Goal: Task Accomplishment & Management: Manage account settings

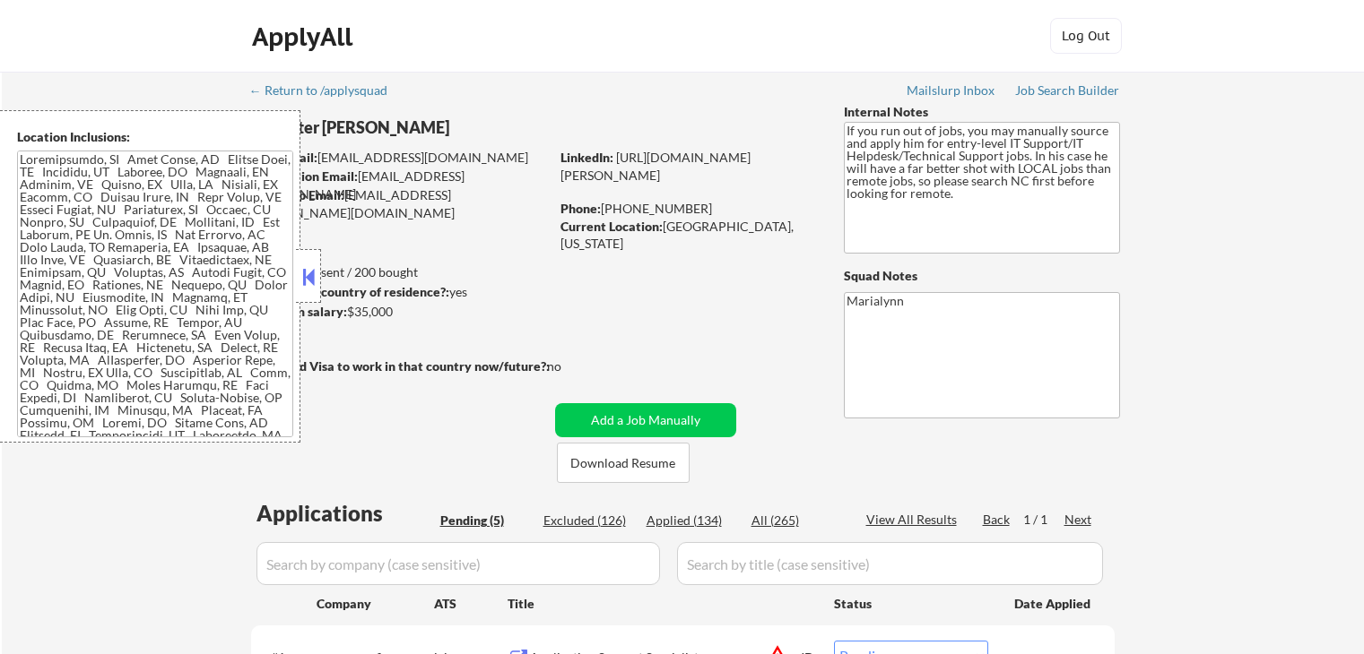
select select ""pending""
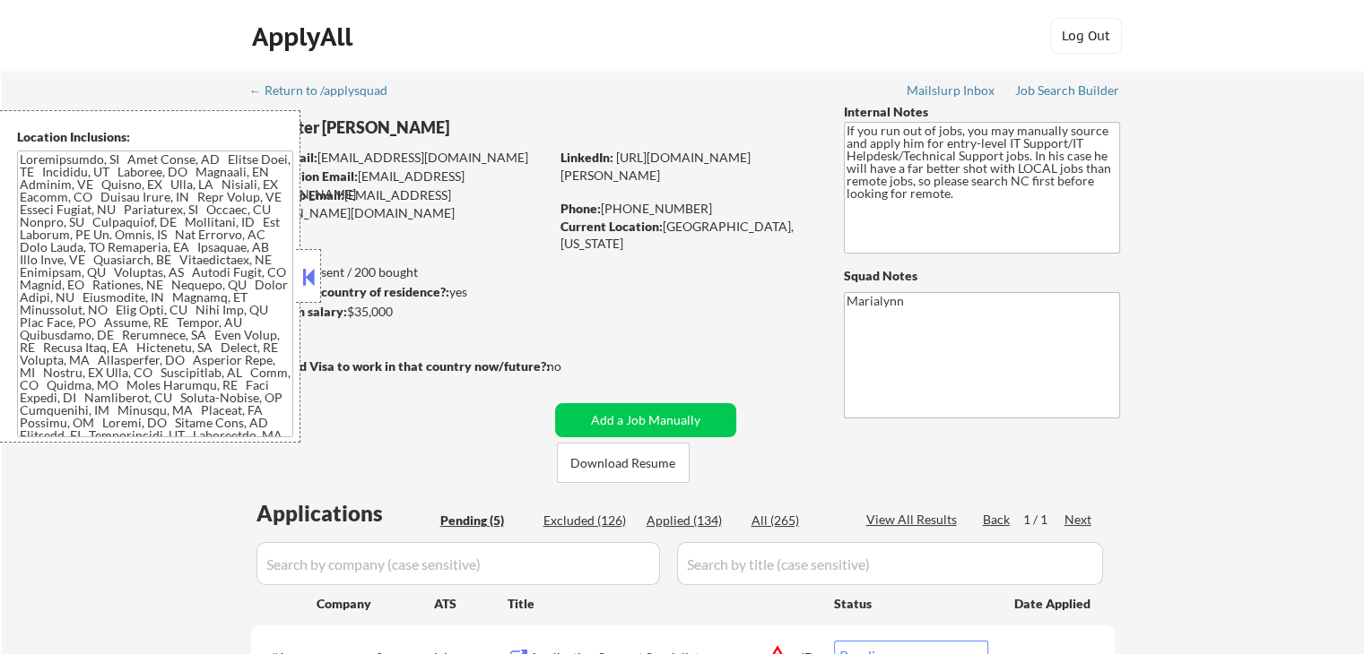
click at [301, 283] on button at bounding box center [309, 277] width 20 height 27
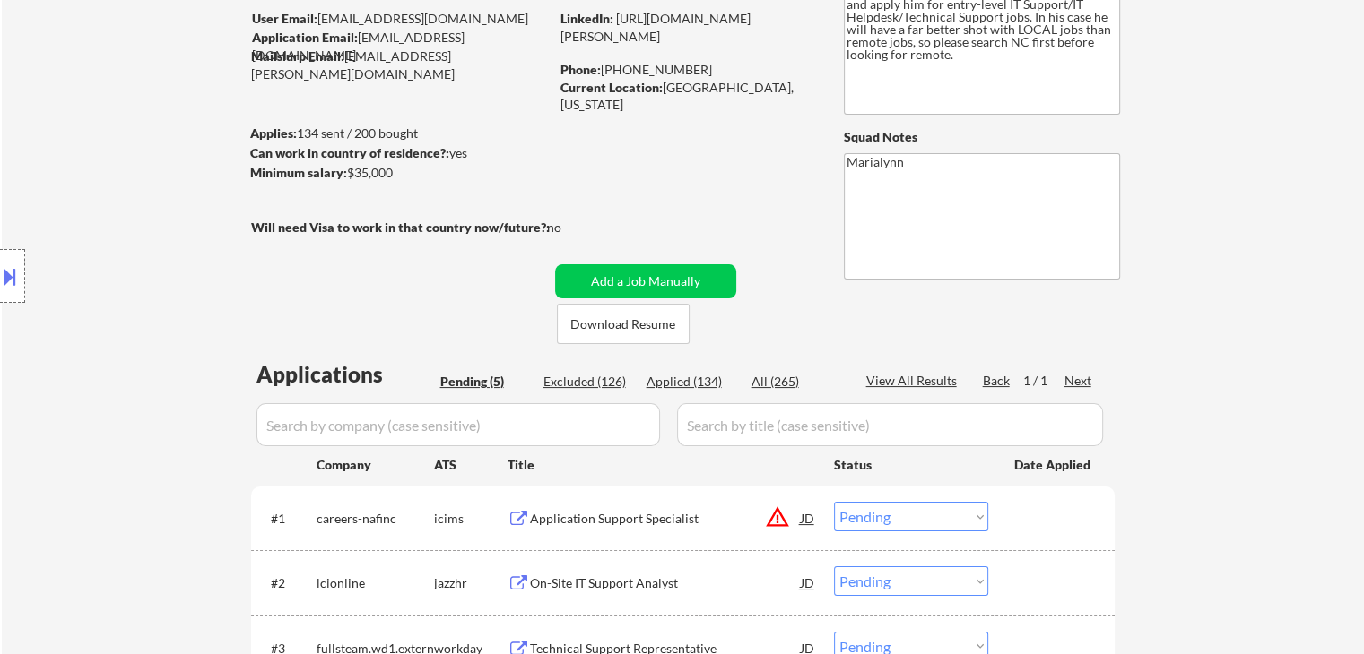
scroll to position [359, 0]
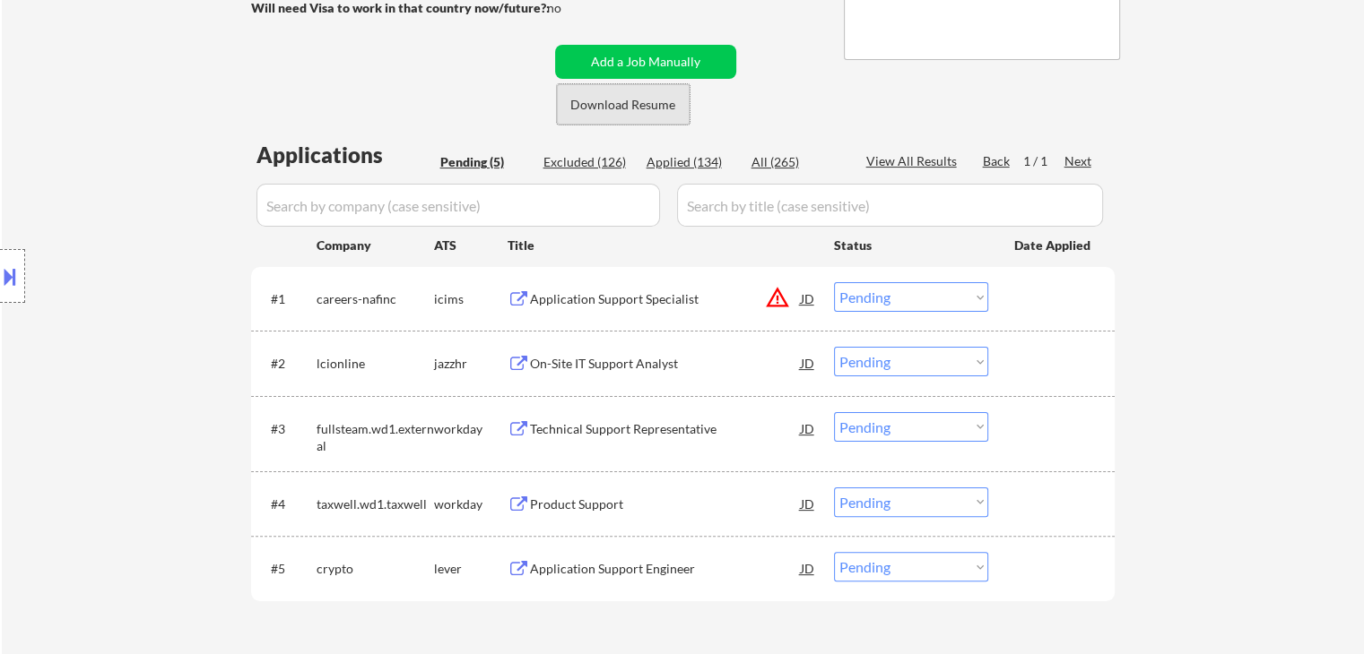
click at [631, 111] on button "Download Resume" at bounding box center [623, 104] width 133 height 40
click at [616, 359] on div "On-Site IT Support Analyst" at bounding box center [665, 364] width 271 height 18
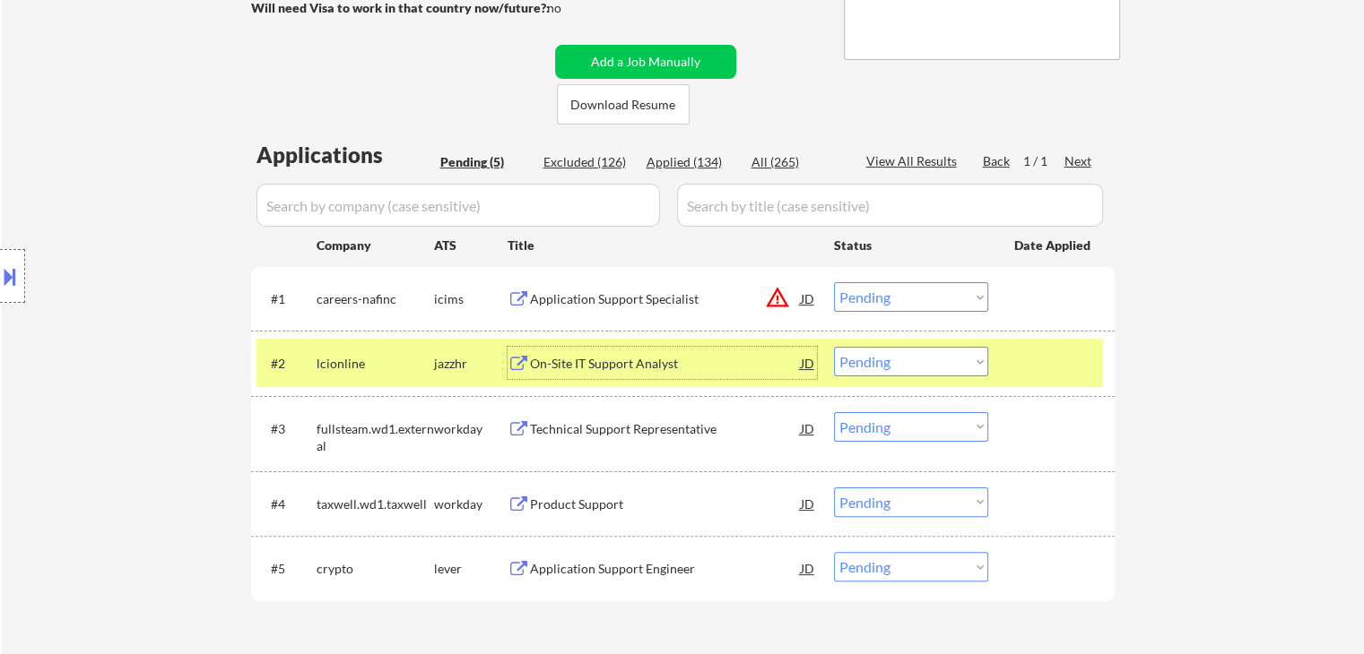
drag, startPoint x: 918, startPoint y: 362, endPoint x: 923, endPoint y: 370, distance: 9.7
click at [918, 362] on select "Choose an option... Pending Applied Excluded (Questions) Excluded (Expired) Exc…" at bounding box center [911, 362] width 154 height 30
click at [834, 347] on select "Choose an option... Pending Applied Excluded (Questions) Excluded (Expired) Exc…" at bounding box center [911, 362] width 154 height 30
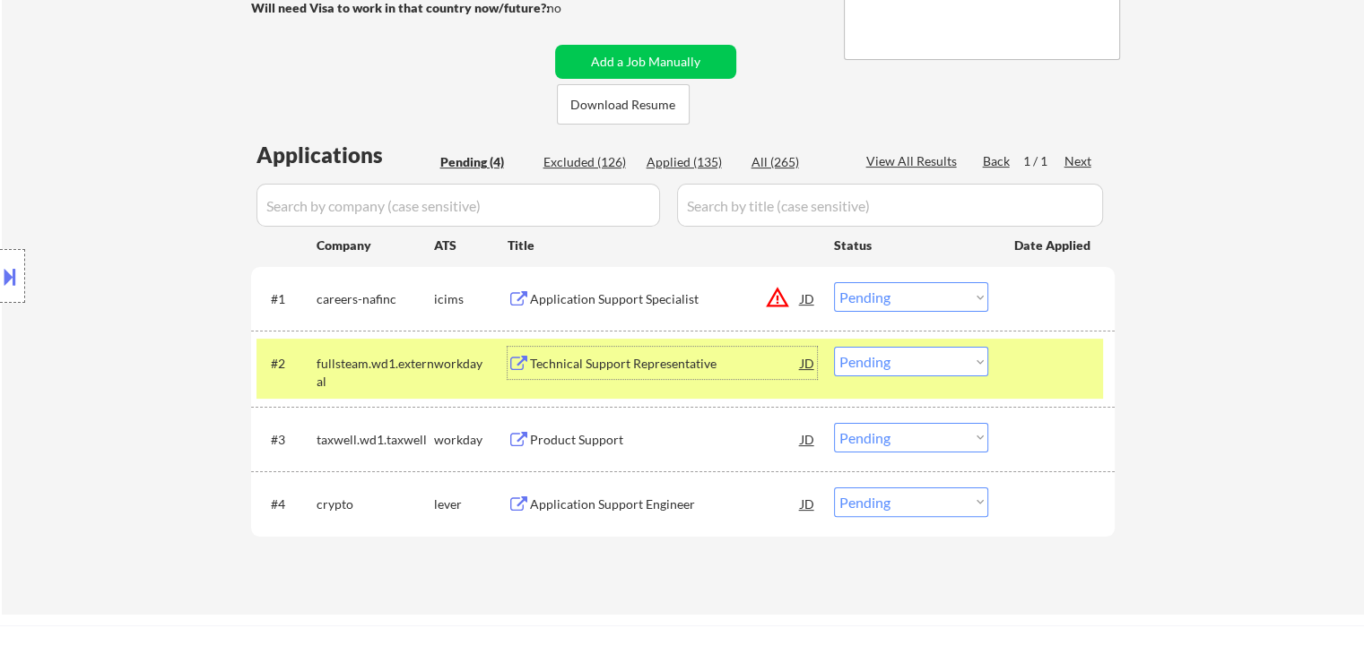
click at [599, 364] on div "Technical Support Representative" at bounding box center [665, 364] width 271 height 18
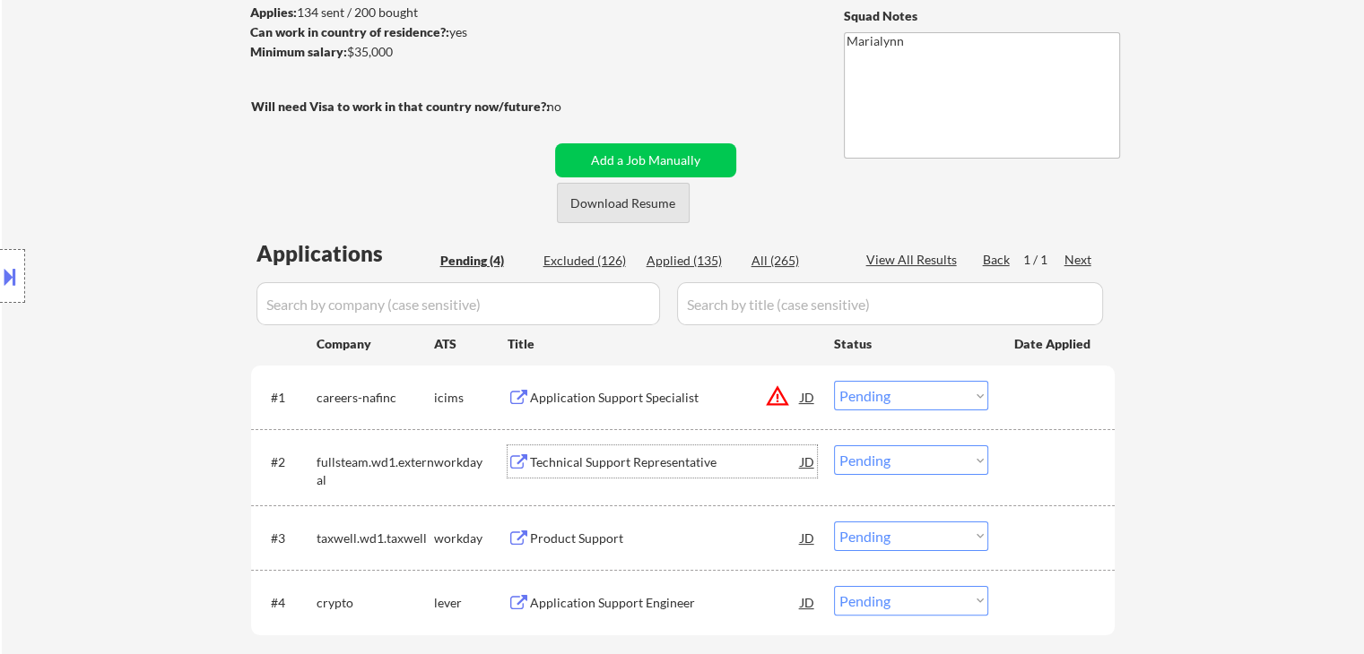
scroll to position [90, 0]
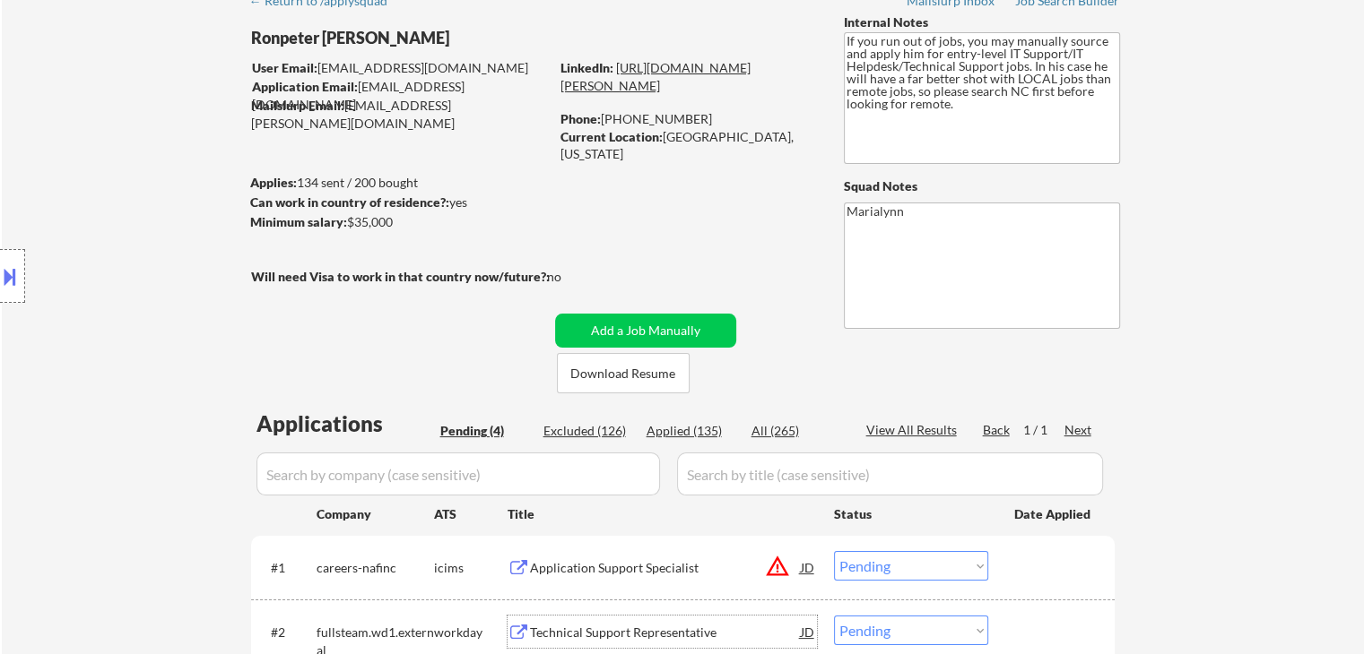
click at [681, 82] on link "[URL][DOMAIN_NAME][PERSON_NAME]" at bounding box center [655, 76] width 190 height 33
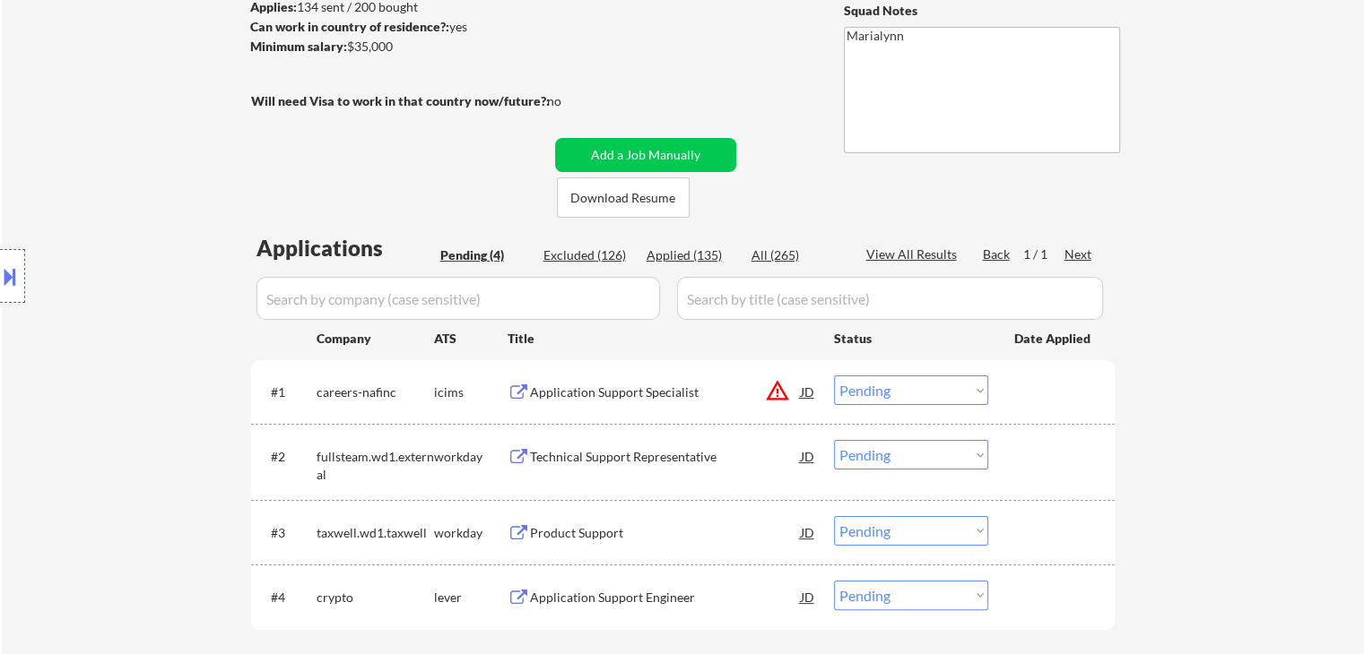
scroll to position [269, 0]
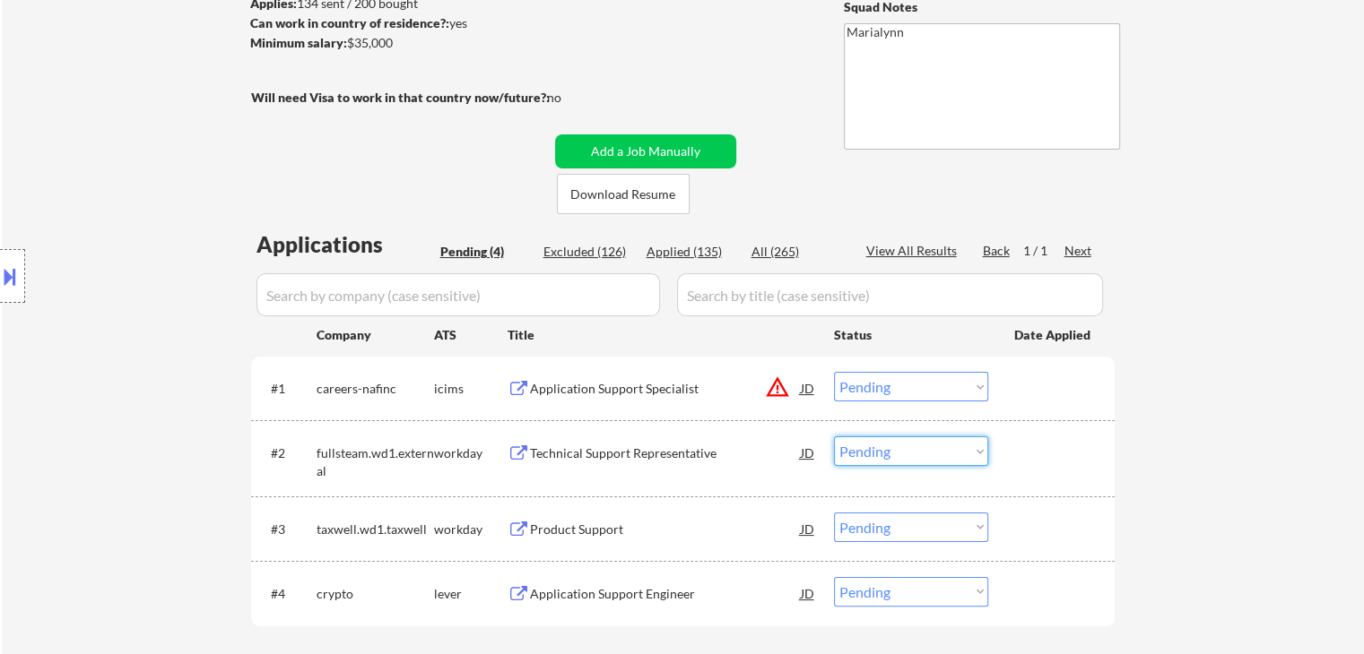
click at [861, 438] on select "Choose an option... Pending Applied Excluded (Questions) Excluded (Expired) Exc…" at bounding box center [911, 452] width 154 height 30
click at [834, 437] on select "Choose an option... Pending Applied Excluded (Questions) Excluded (Expired) Exc…" at bounding box center [911, 452] width 154 height 30
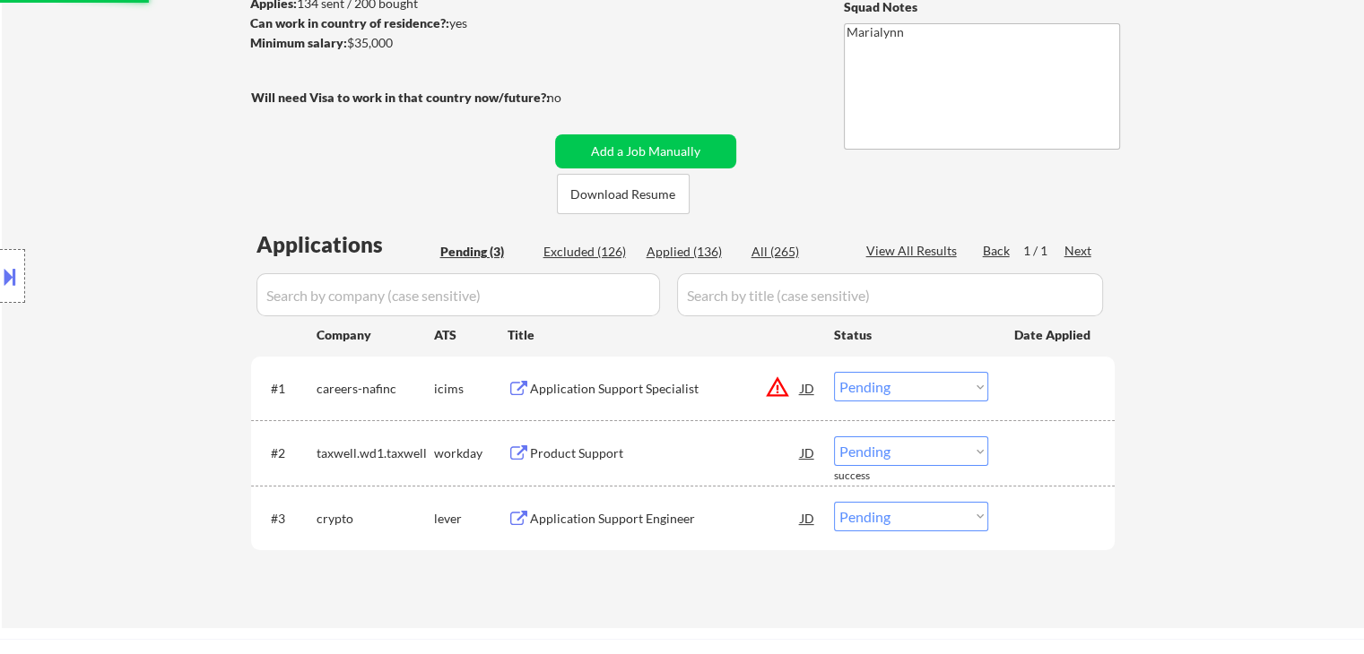
click at [628, 447] on div "Product Support" at bounding box center [665, 454] width 271 height 18
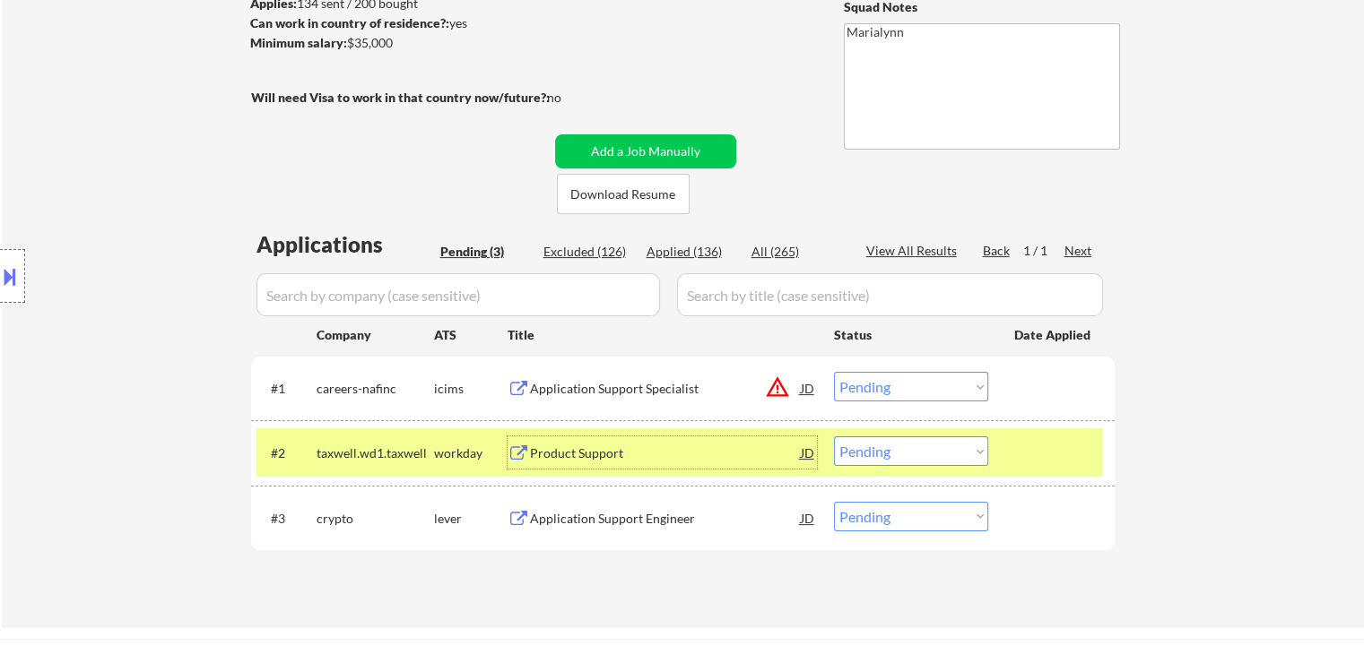
click at [909, 447] on select "Choose an option... Pending Applied Excluded (Questions) Excluded (Expired) Exc…" at bounding box center [911, 452] width 154 height 30
click at [834, 437] on select "Choose an option... Pending Applied Excluded (Questions) Excluded (Expired) Exc…" at bounding box center [911, 452] width 154 height 30
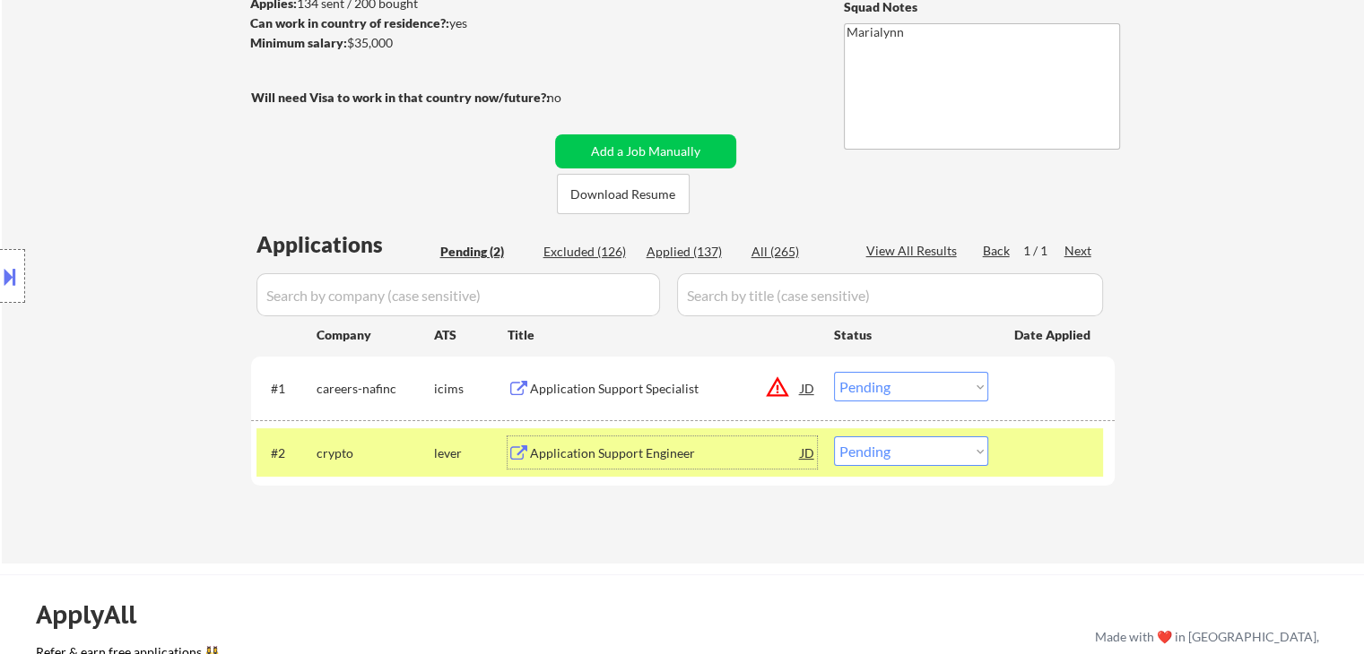
click at [538, 449] on div "Application Support Engineer" at bounding box center [665, 454] width 271 height 18
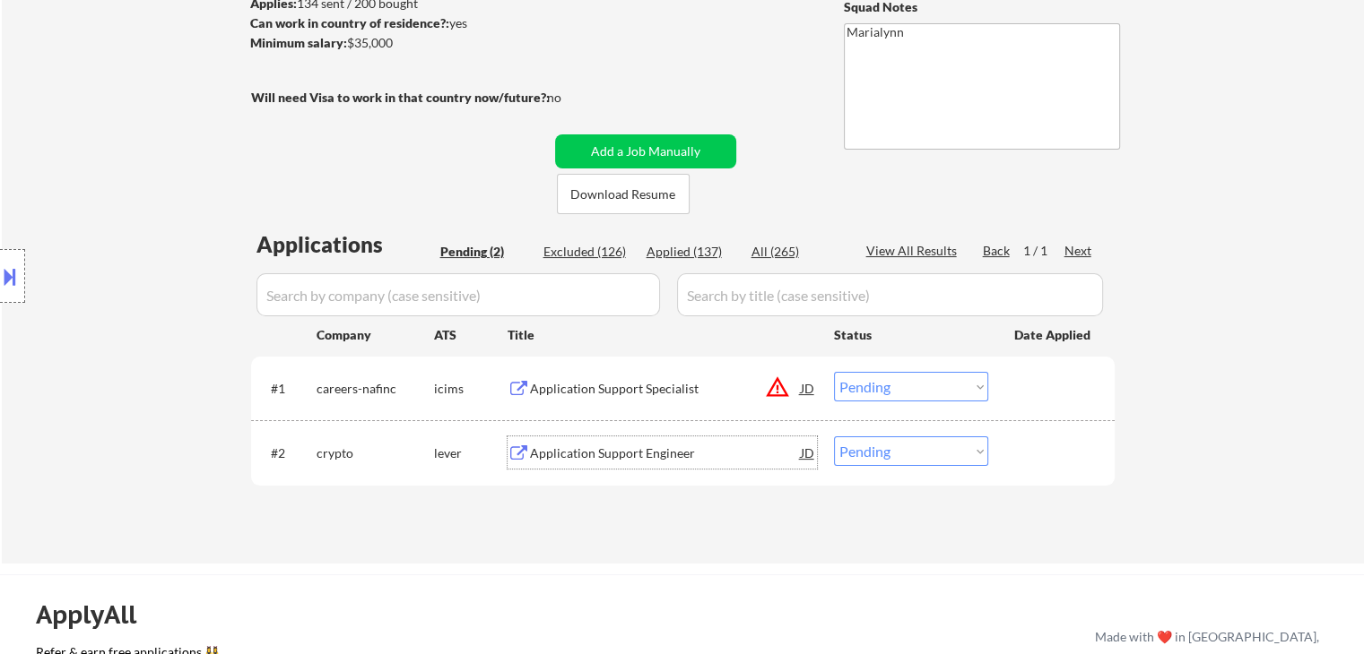
click at [889, 448] on select "Choose an option... Pending Applied Excluded (Questions) Excluded (Expired) Exc…" at bounding box center [911, 452] width 154 height 30
select select ""applied""
click at [834, 437] on select "Choose an option... Pending Applied Excluded (Questions) Excluded (Expired) Exc…" at bounding box center [911, 452] width 154 height 30
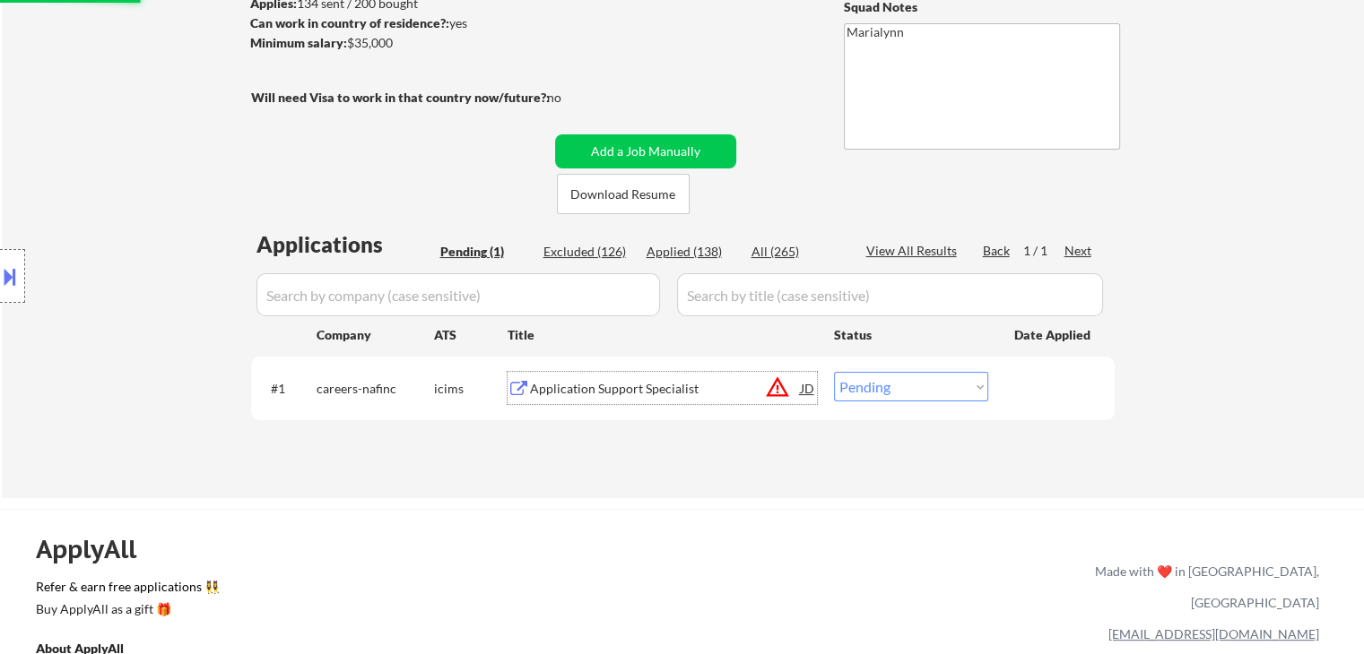
click at [599, 384] on div "Application Support Specialist" at bounding box center [665, 389] width 271 height 18
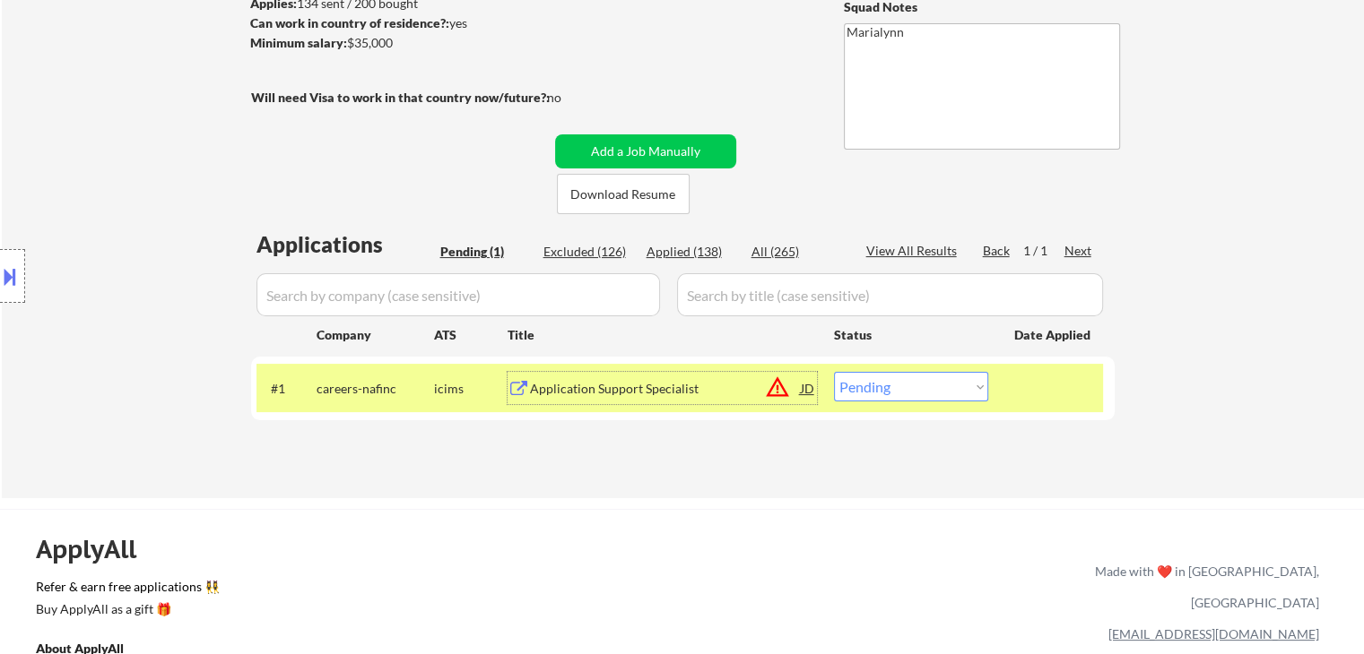
click at [836, 378] on select "Choose an option... Pending Applied Excluded (Questions) Excluded (Expired) Exc…" at bounding box center [911, 387] width 154 height 30
select select ""applied""
click at [834, 372] on select "Choose an option... Pending Applied Excluded (Questions) Excluded (Expired) Exc…" at bounding box center [911, 387] width 154 height 30
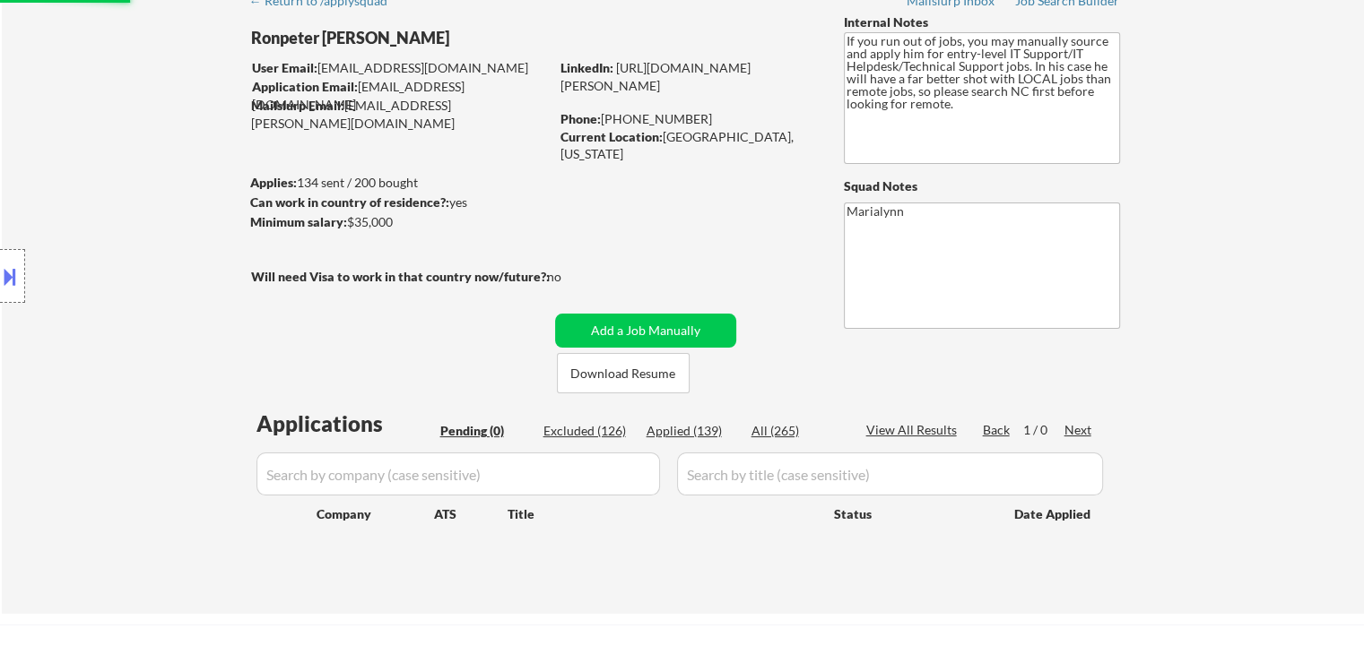
scroll to position [179, 0]
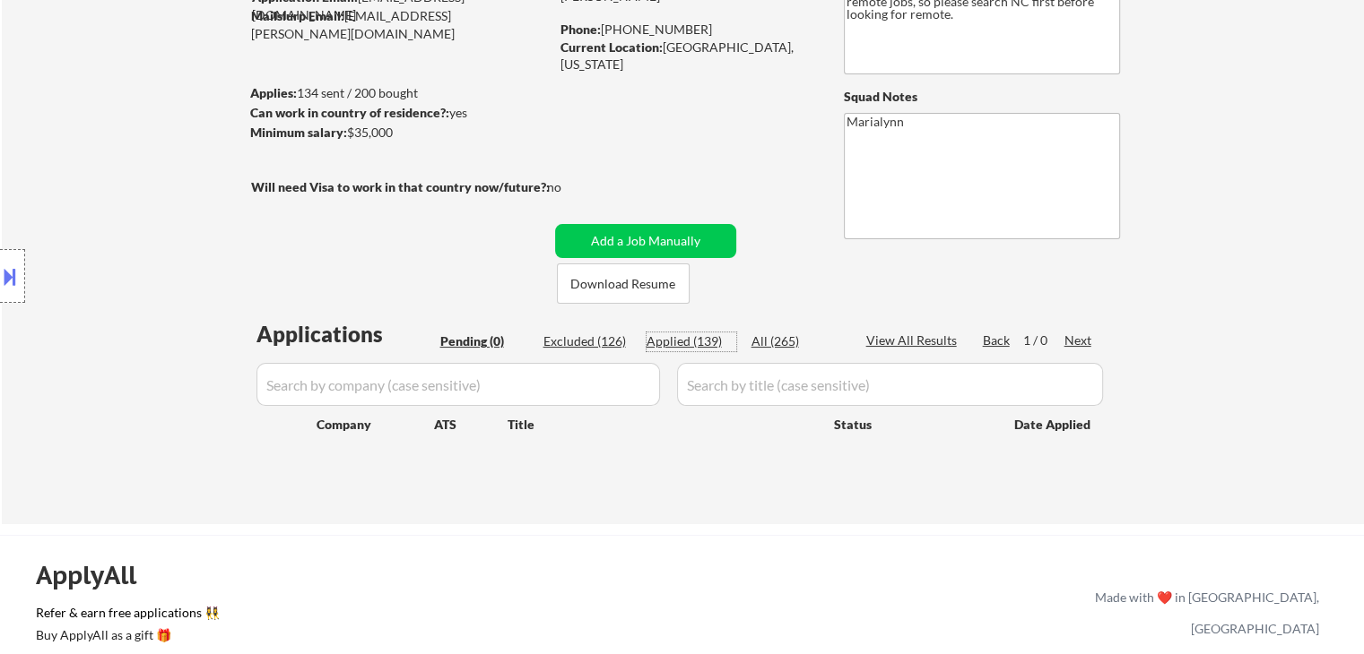
click at [697, 342] on div "Applied (139)" at bounding box center [691, 342] width 90 height 18
click at [650, 342] on div "Applied (139)" at bounding box center [691, 342] width 90 height 18
select select ""applied""
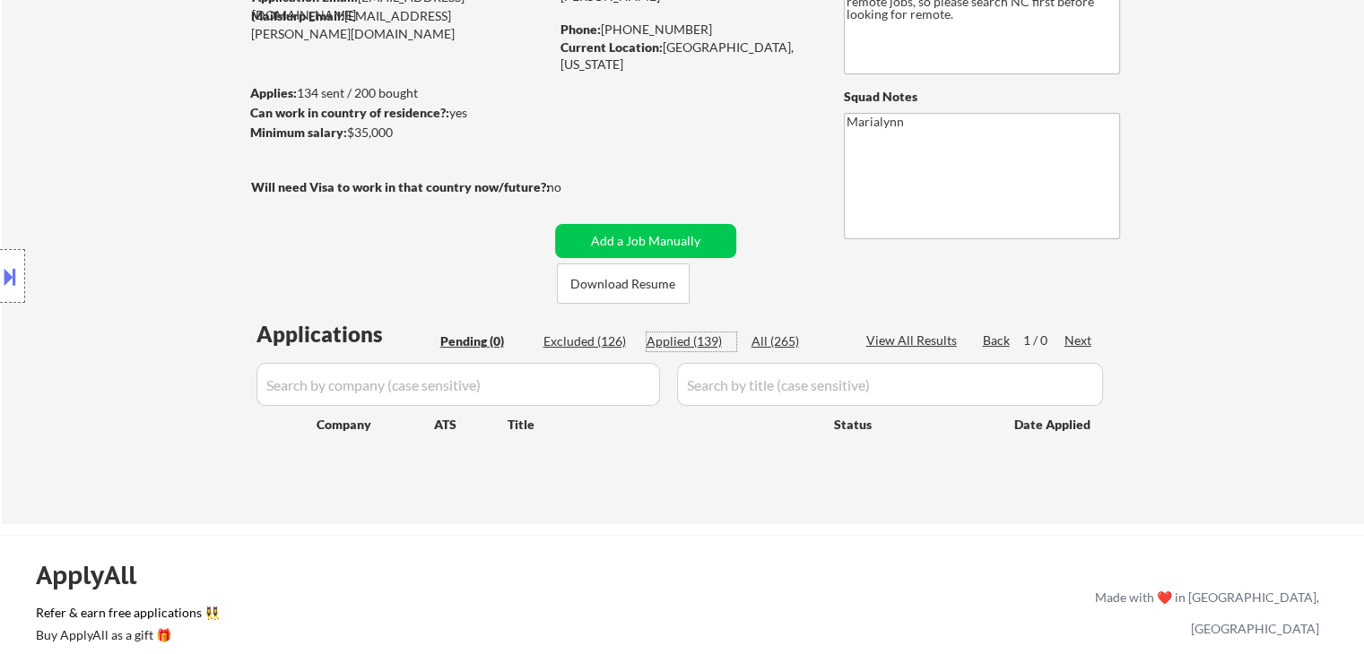
select select ""applied""
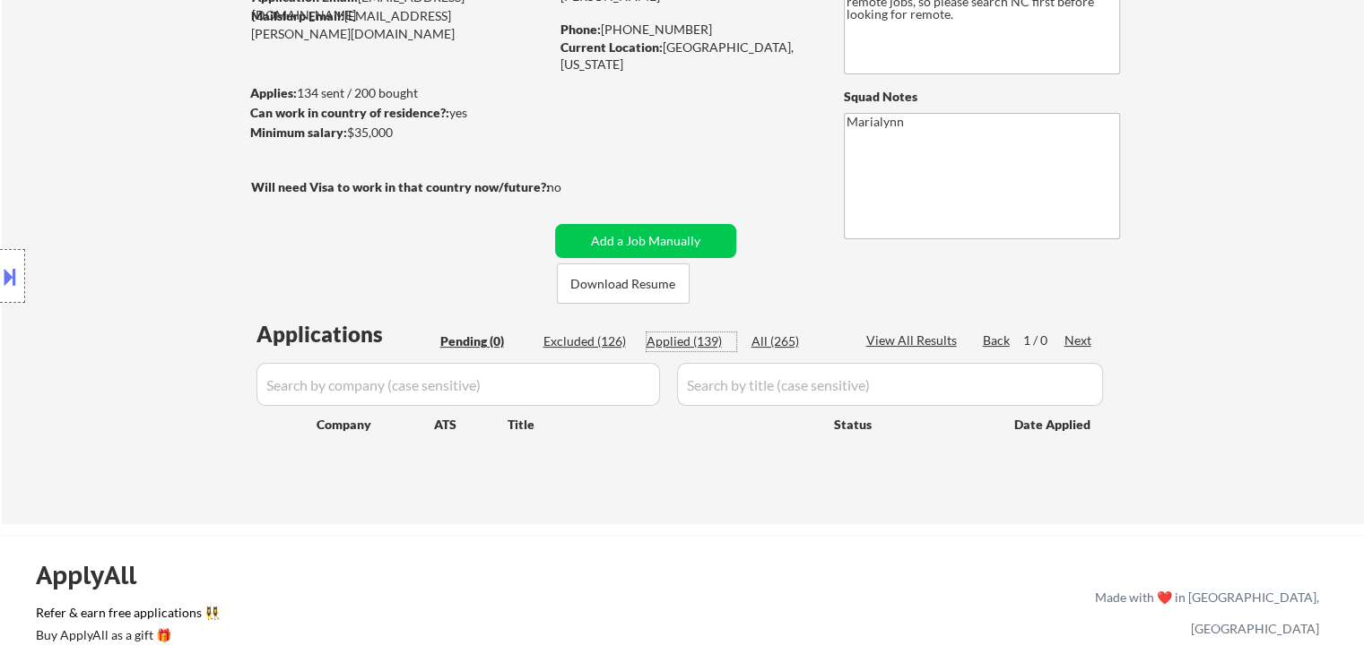
select select ""applied""
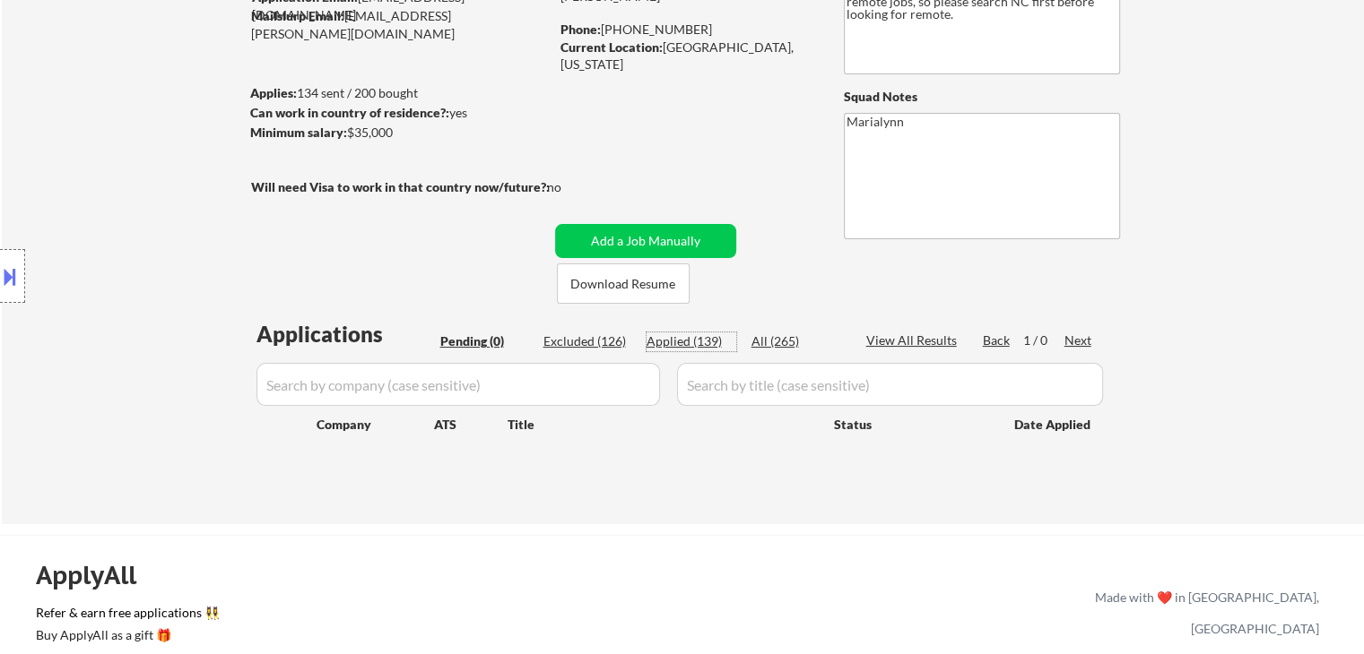
select select ""applied""
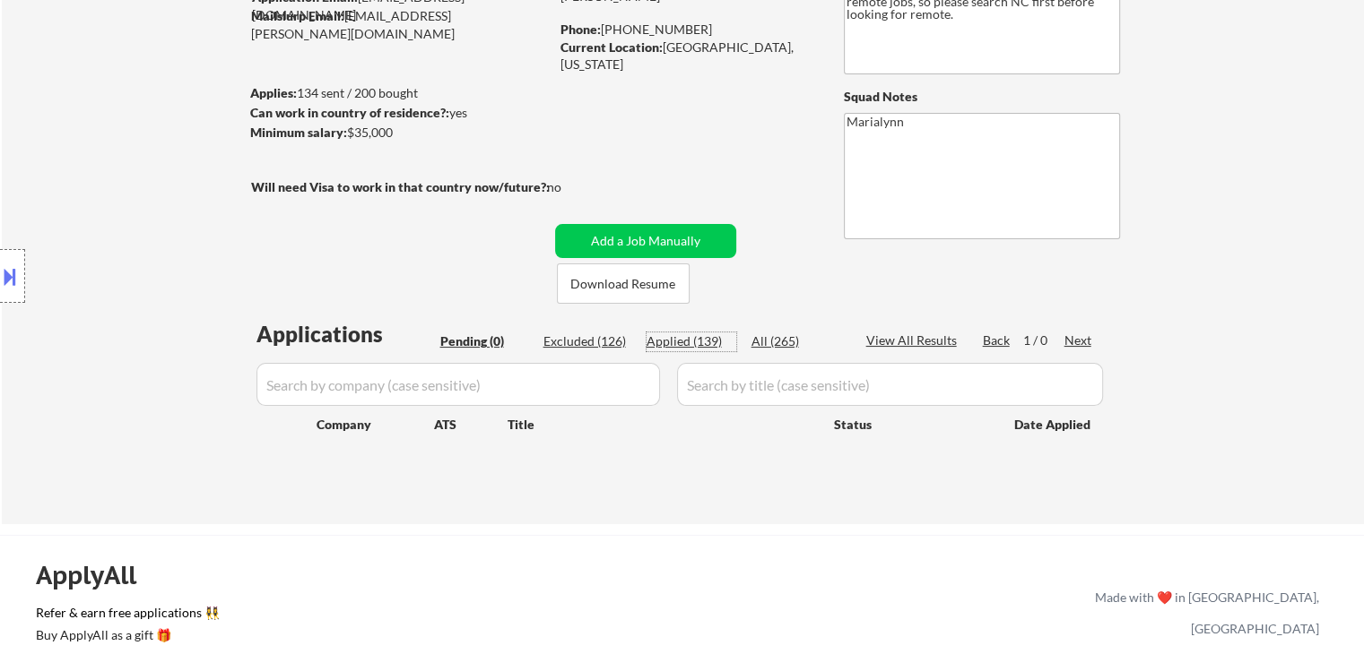
select select ""applied""
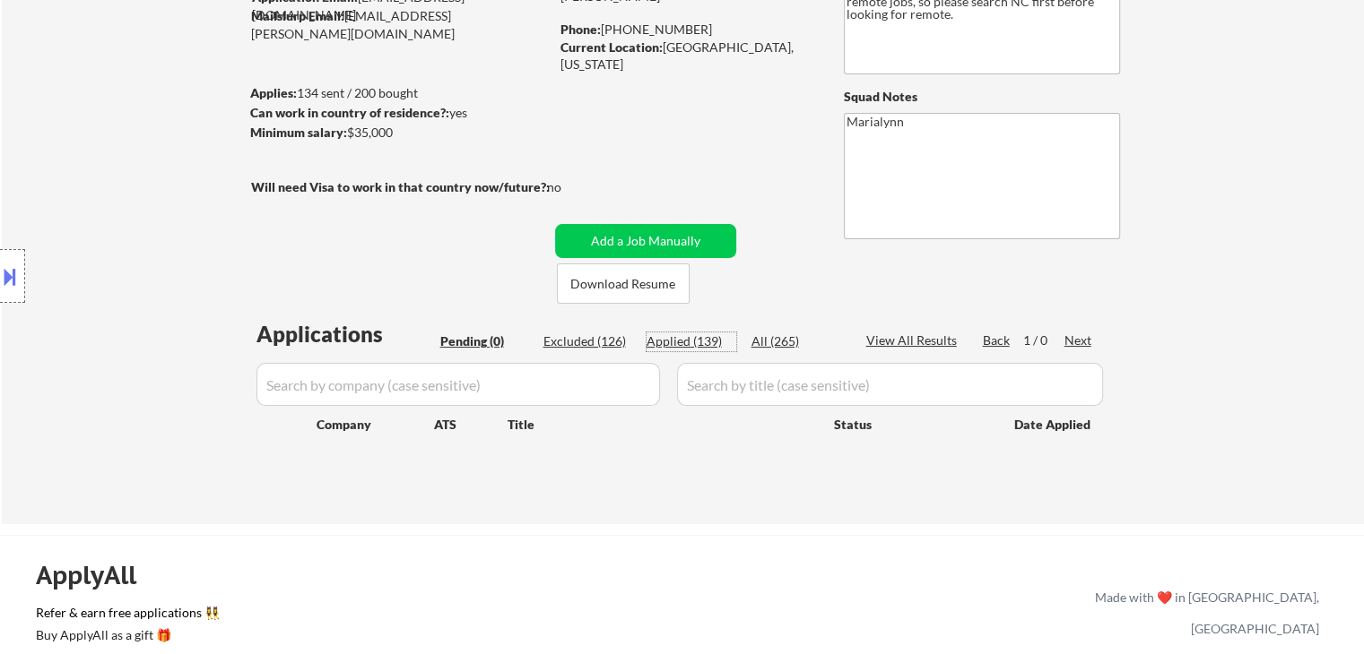
select select ""applied""
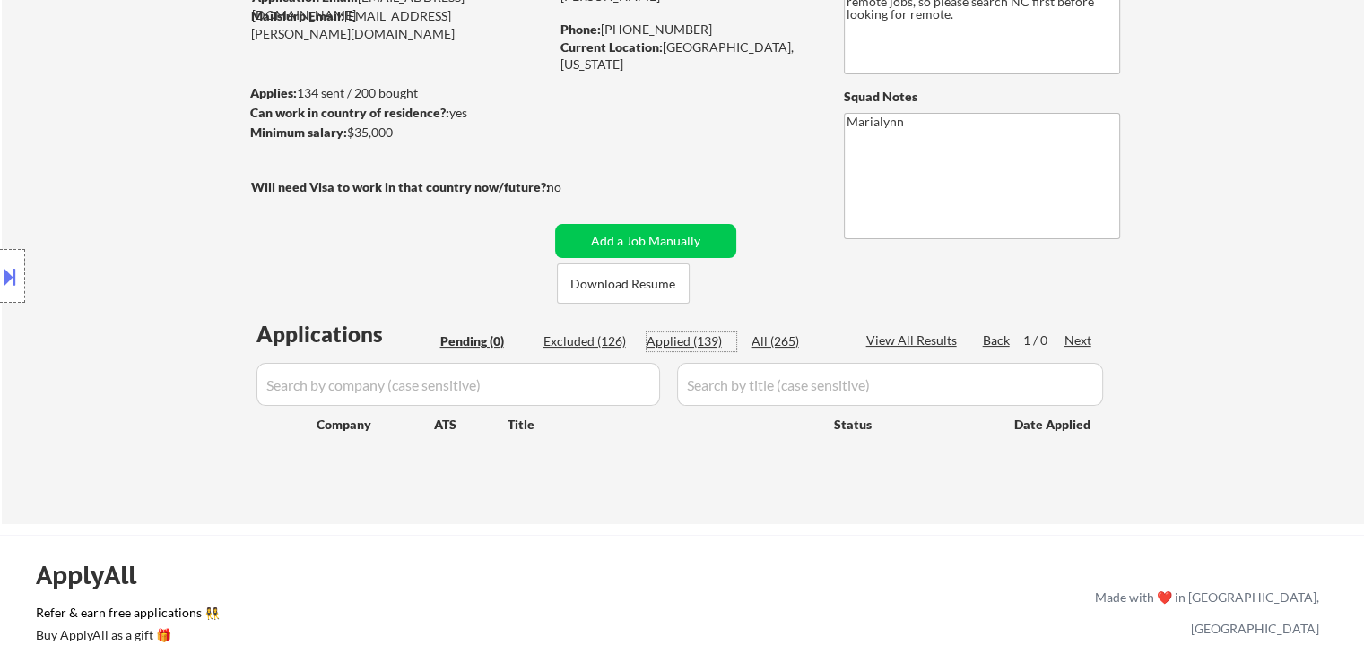
select select ""applied""
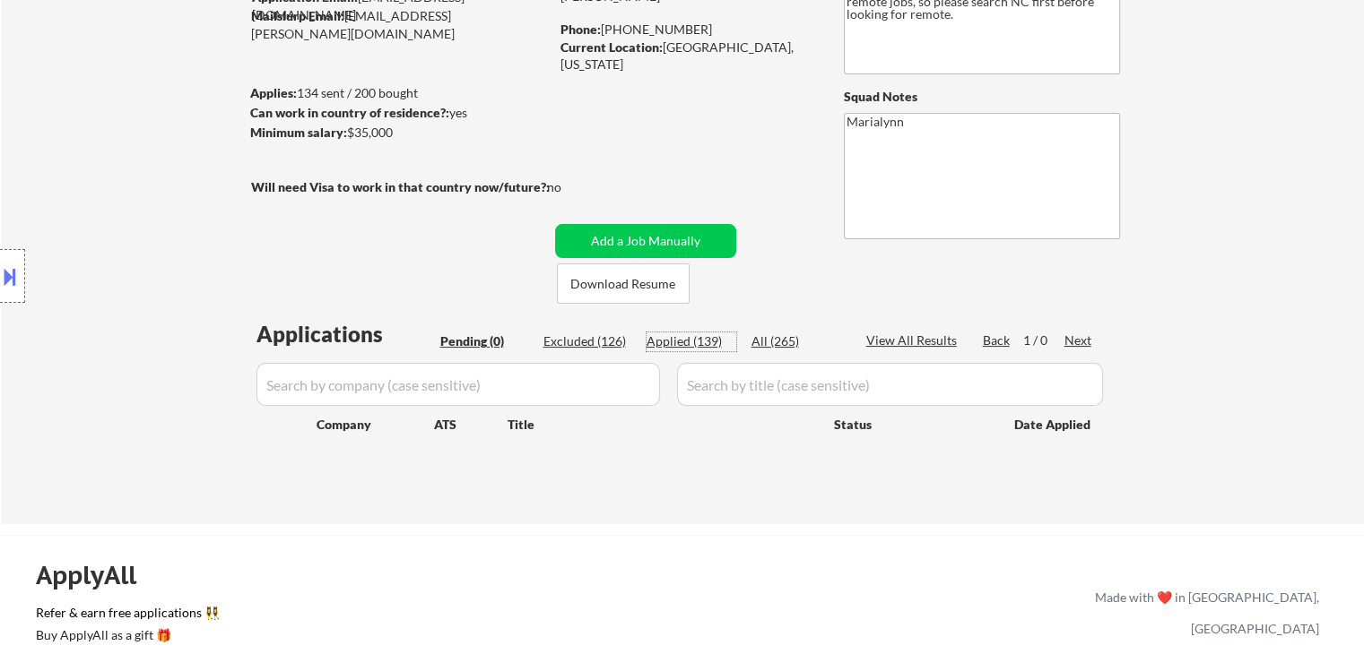
select select ""applied""
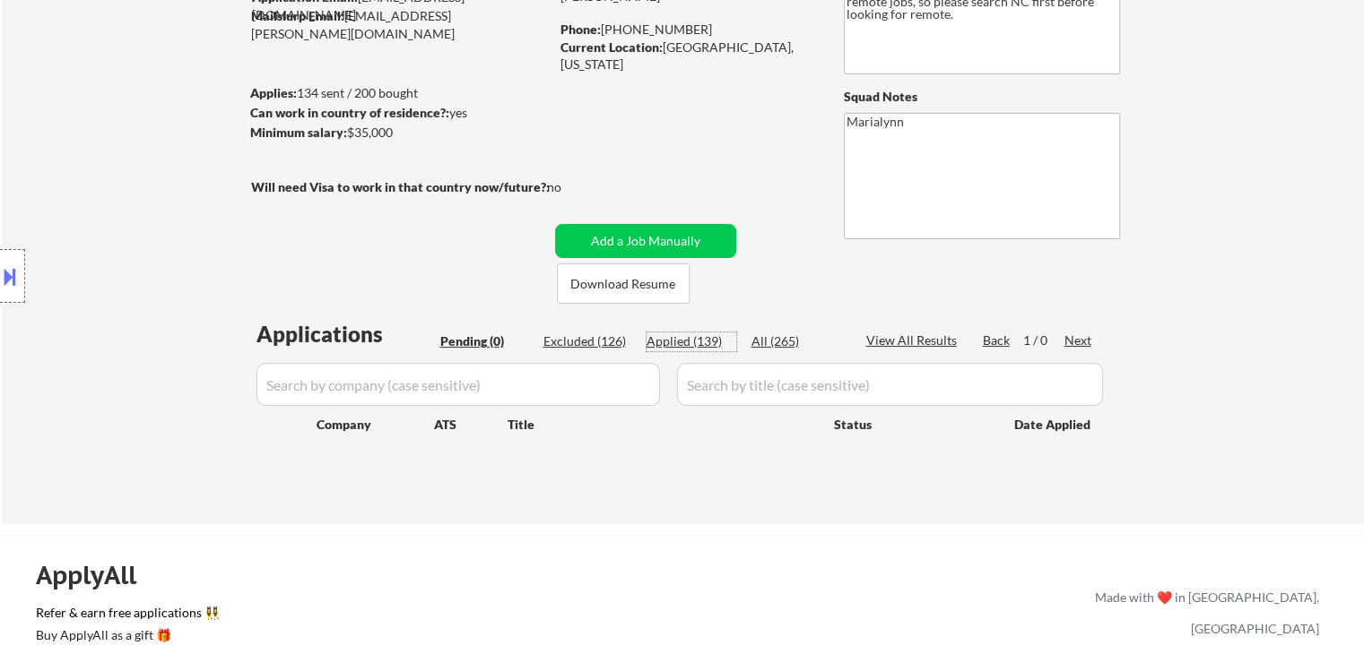
select select ""applied""
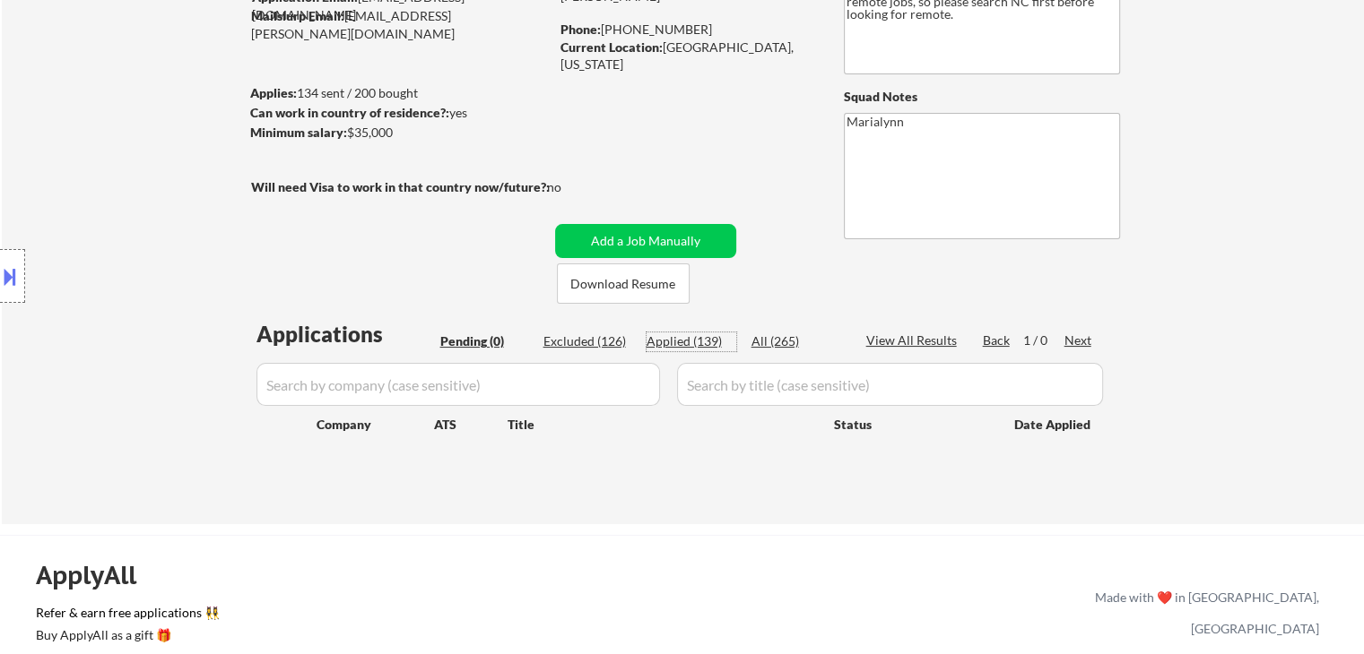
select select ""applied""
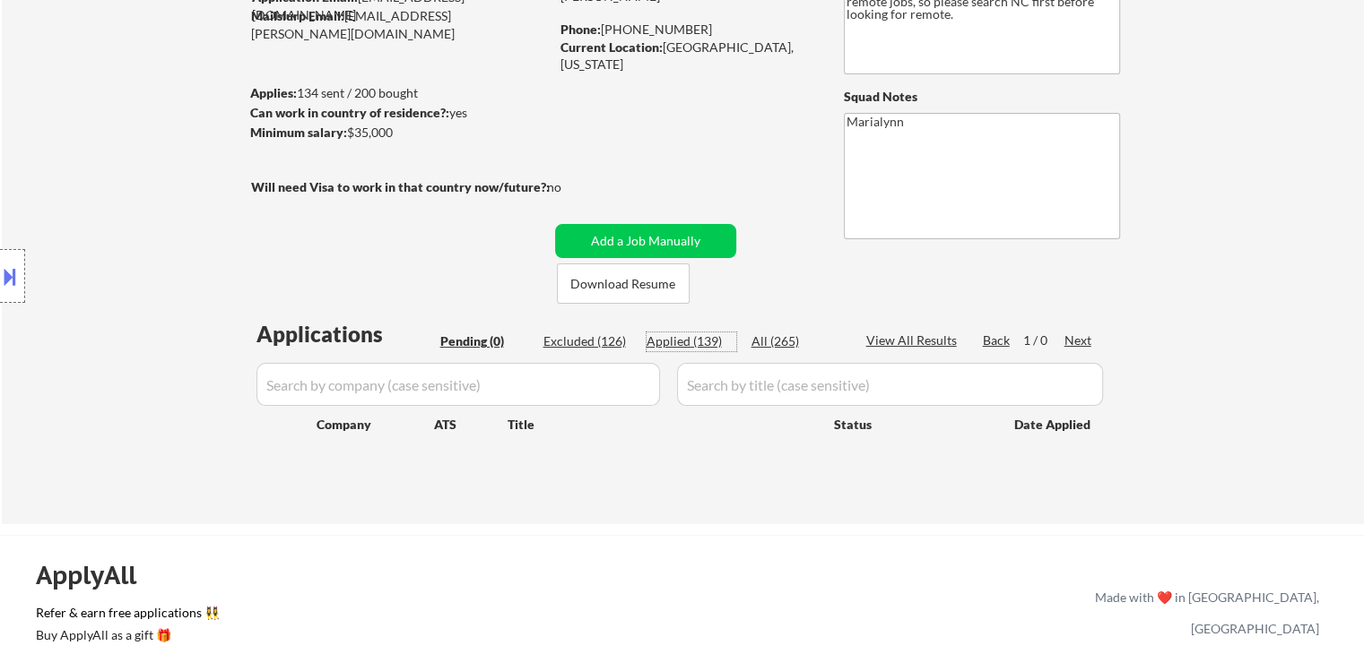
select select ""applied""
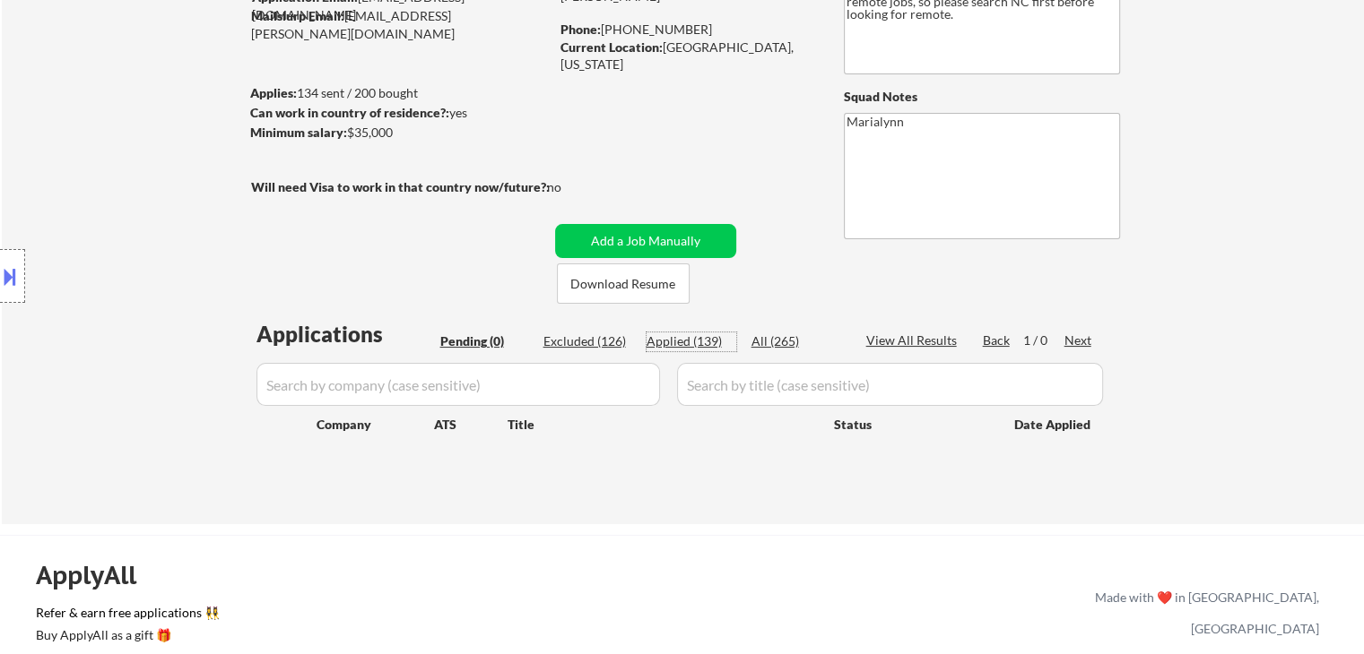
select select ""applied""
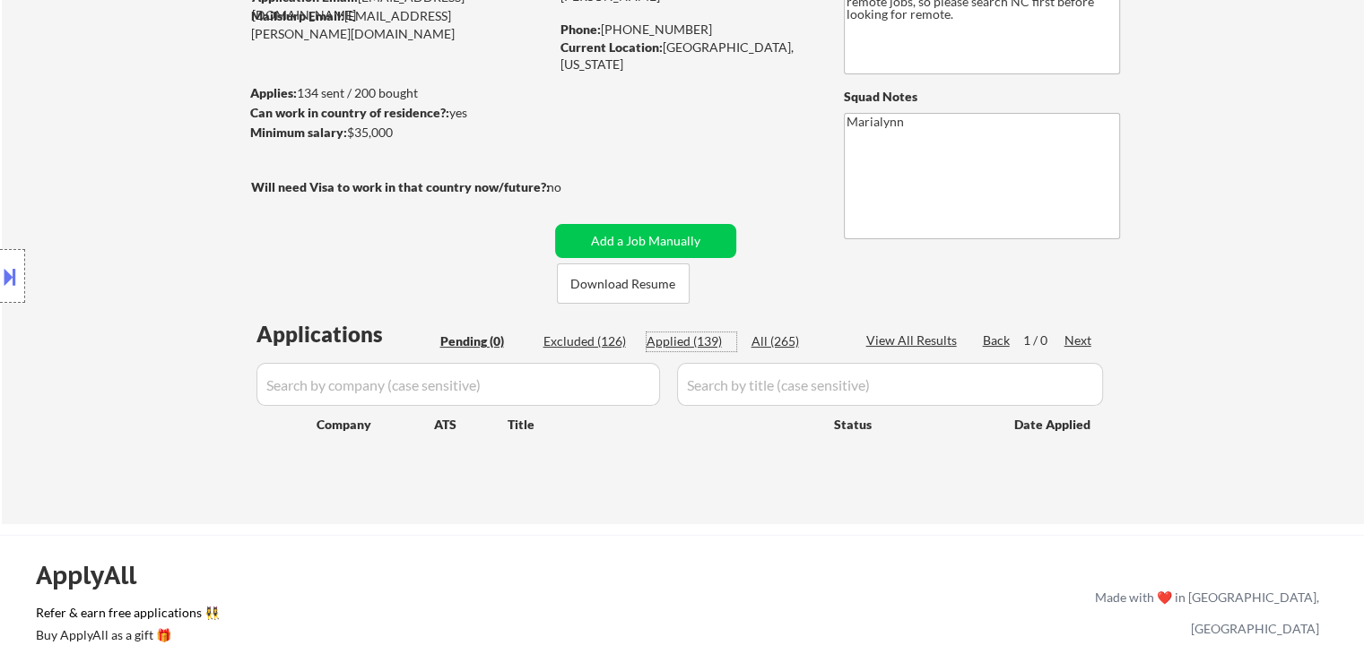
select select ""applied""
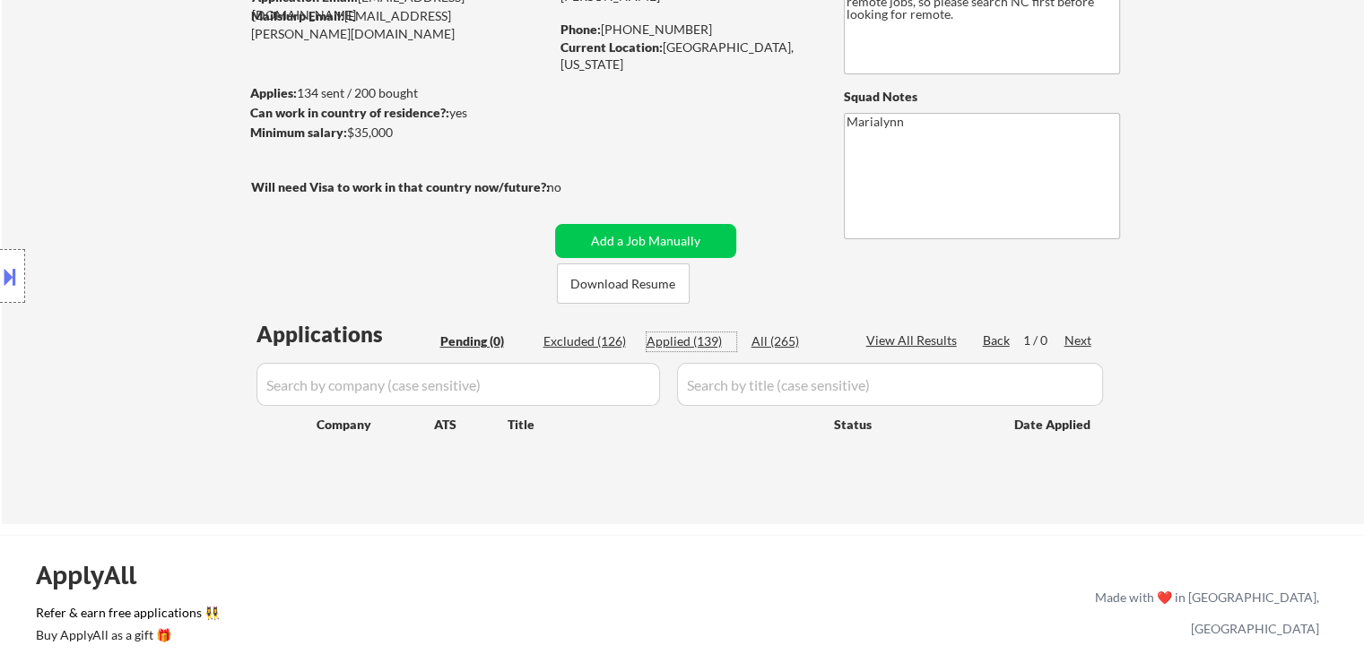
select select ""applied""
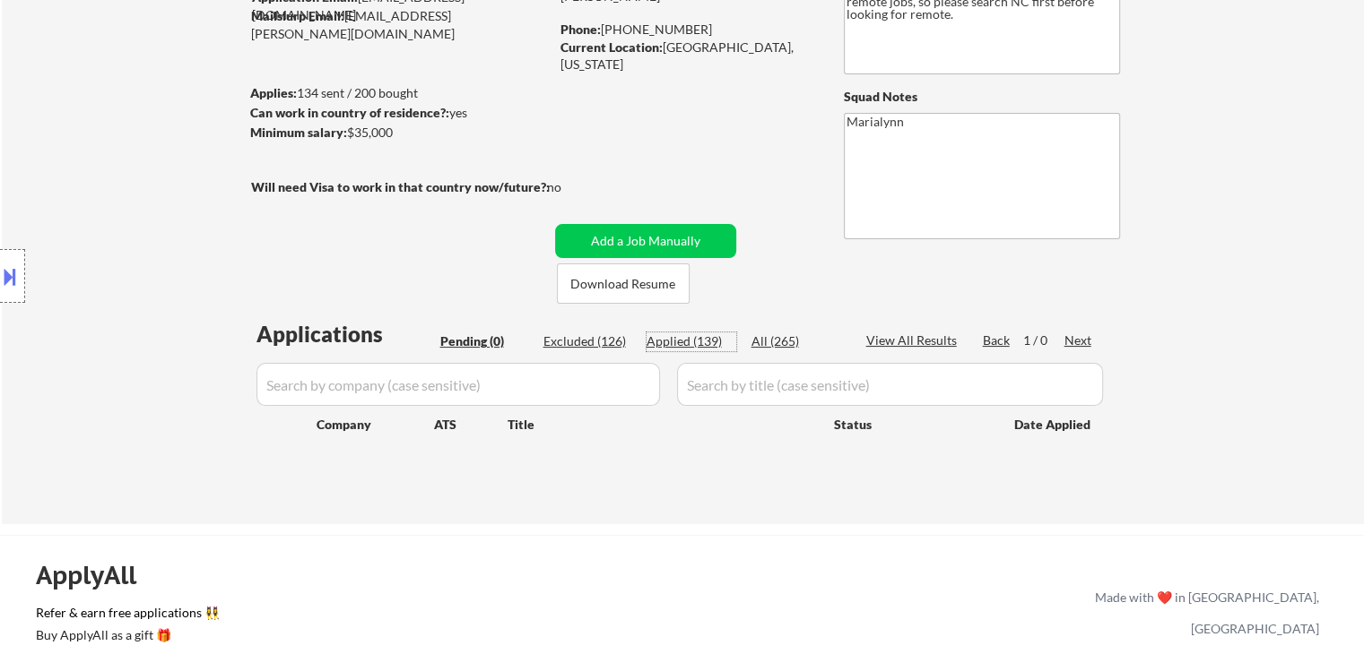
select select ""applied""
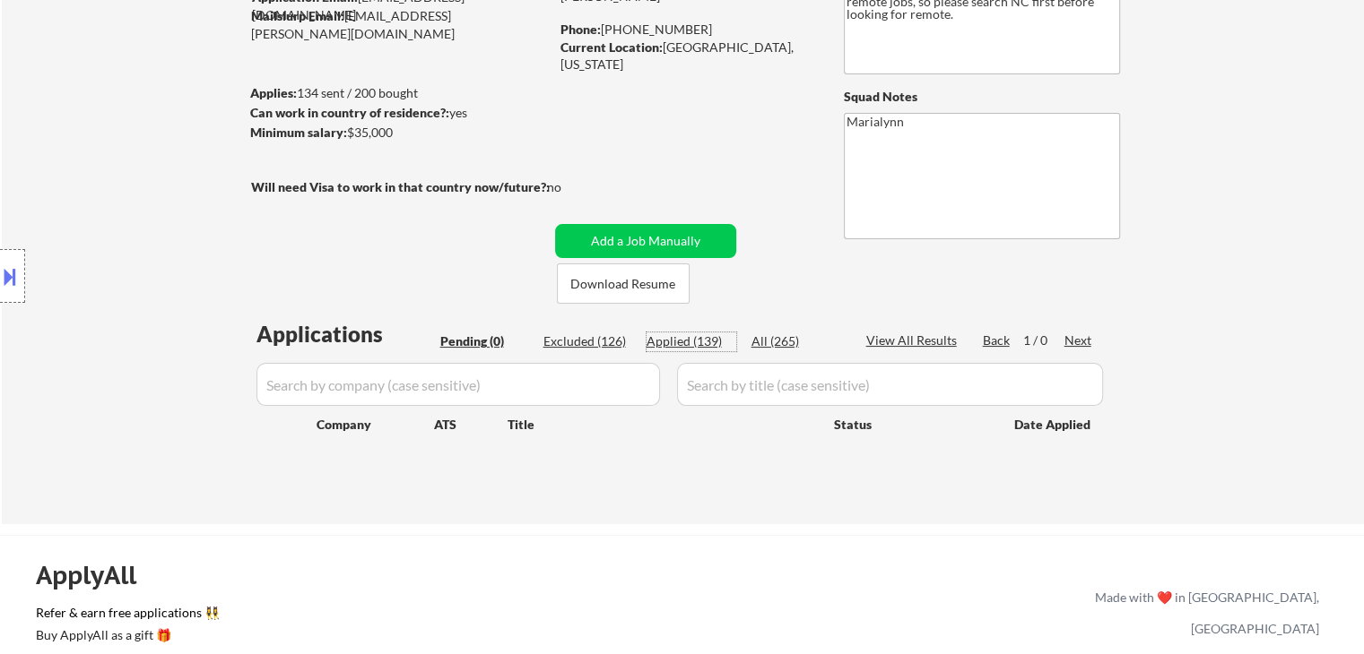
select select ""applied""
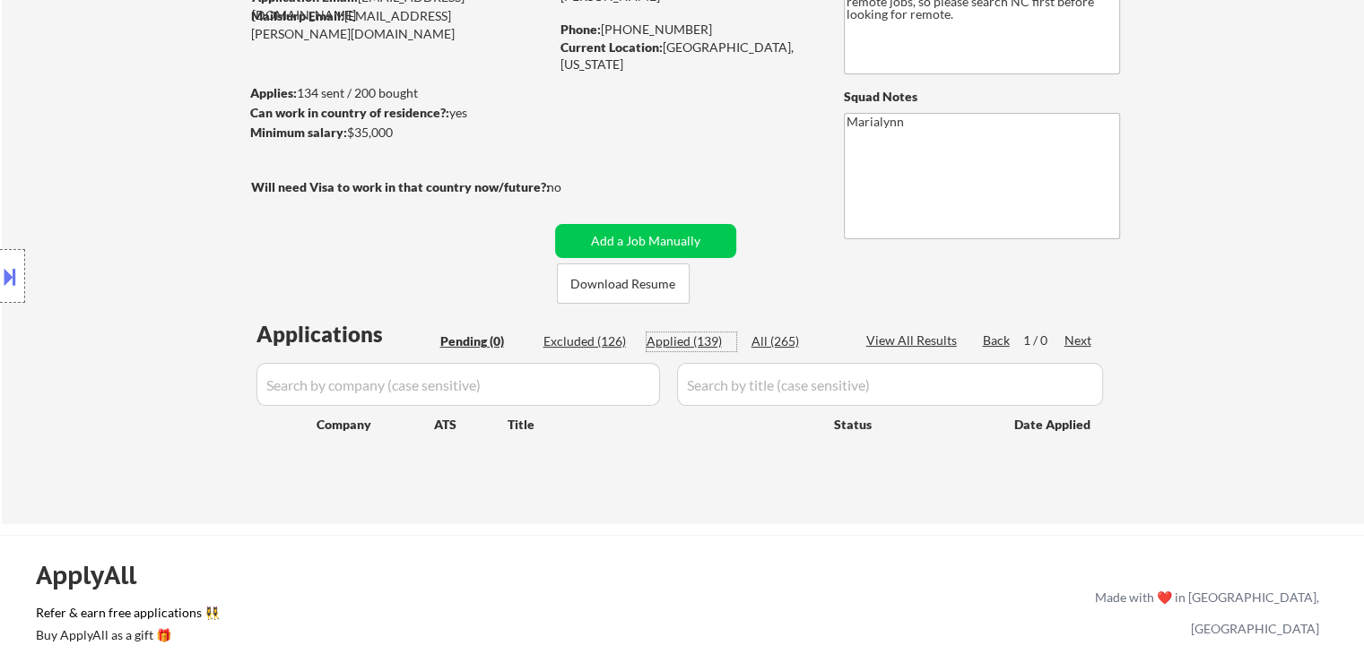
select select ""applied""
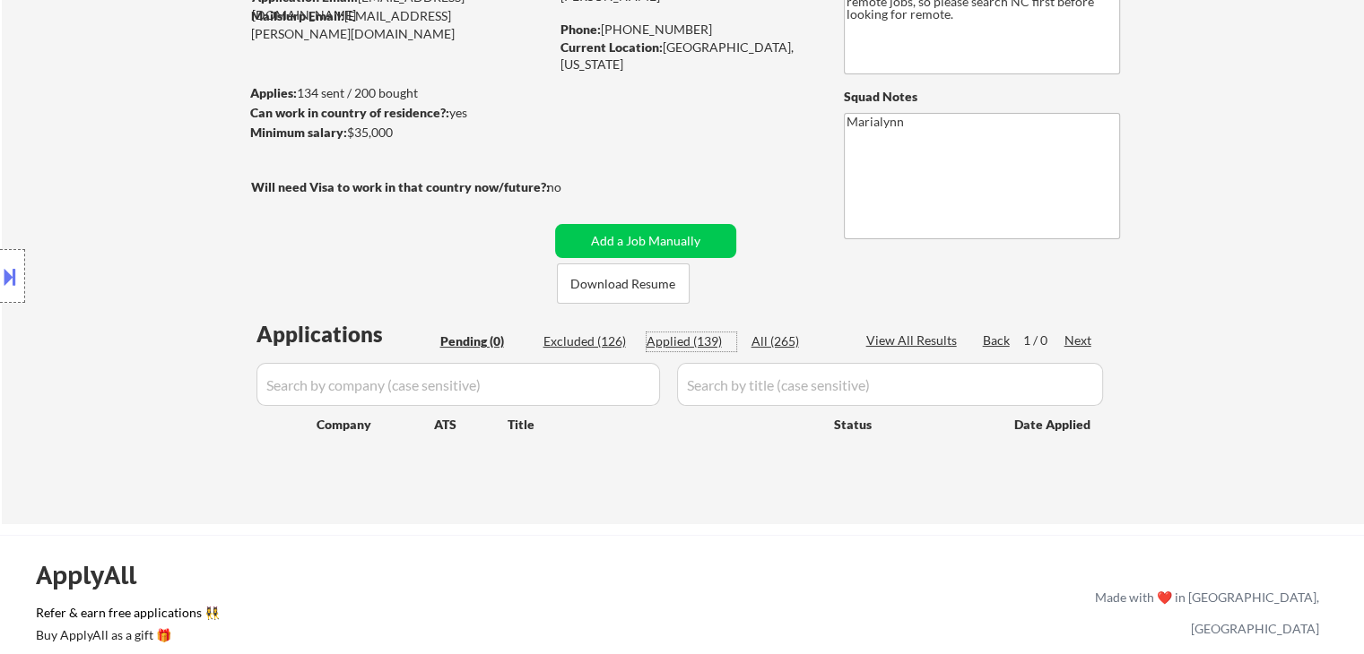
select select ""applied""
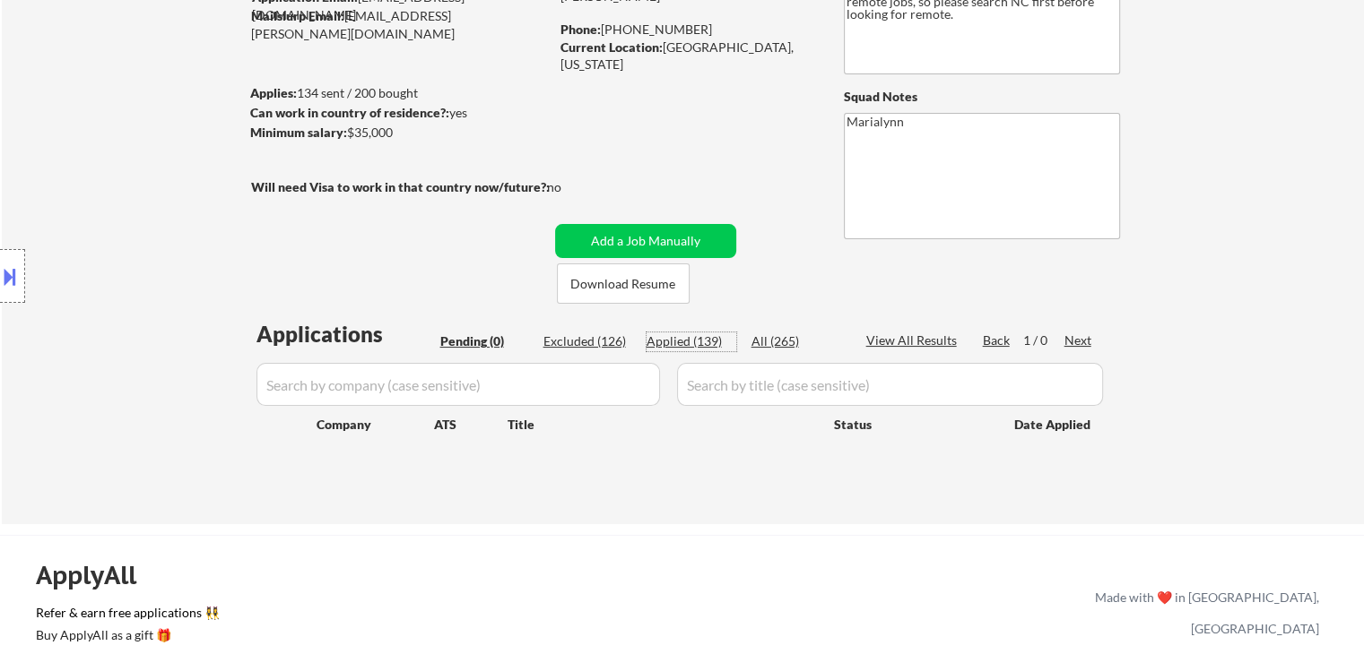
select select ""applied""
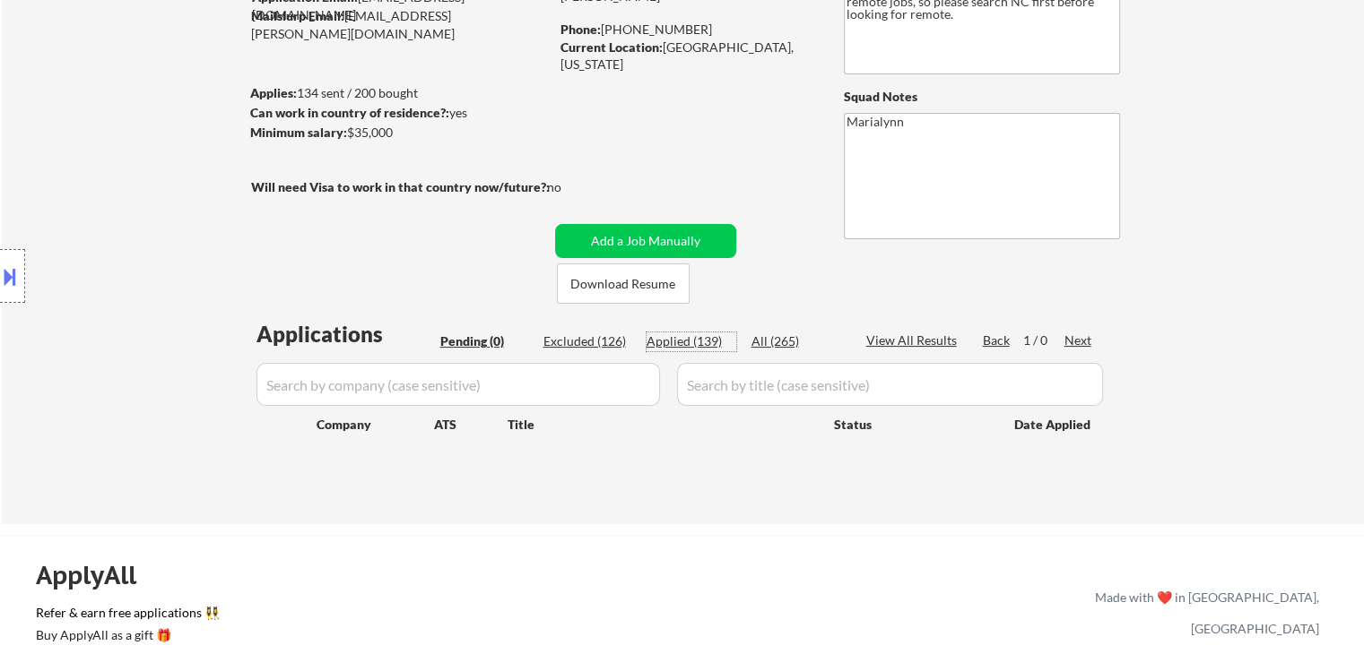
select select ""applied""
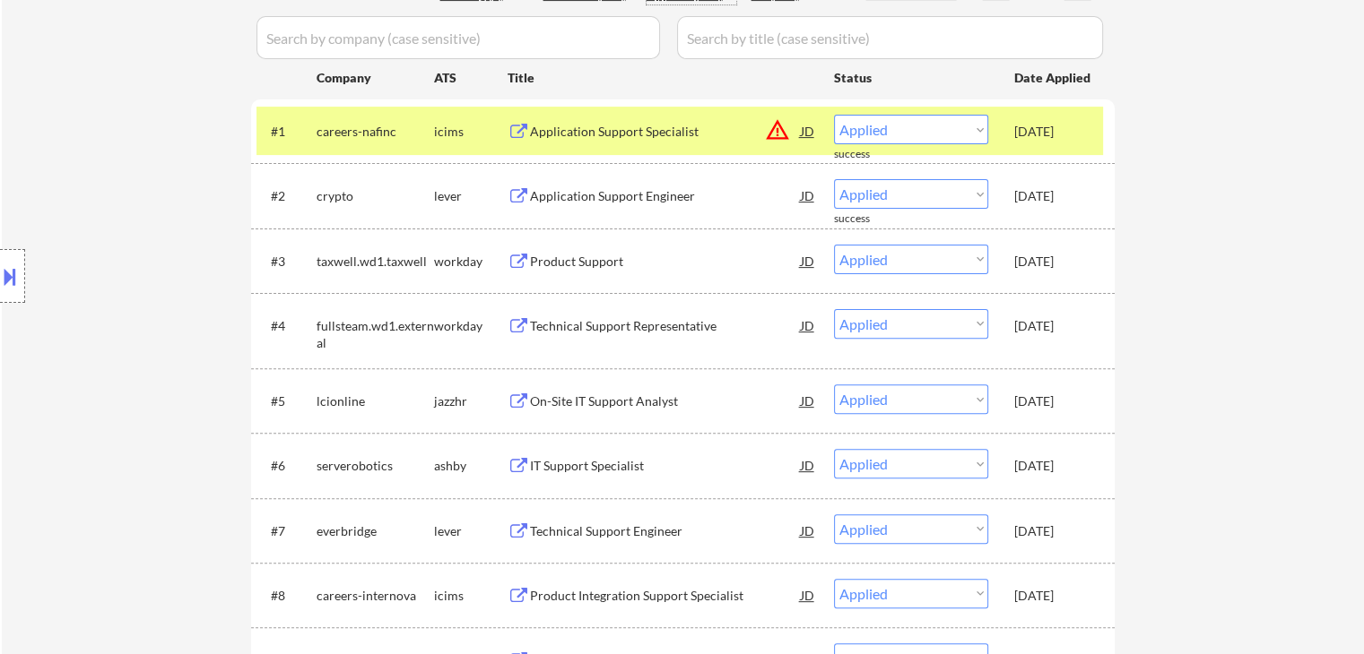
scroll to position [538, 0]
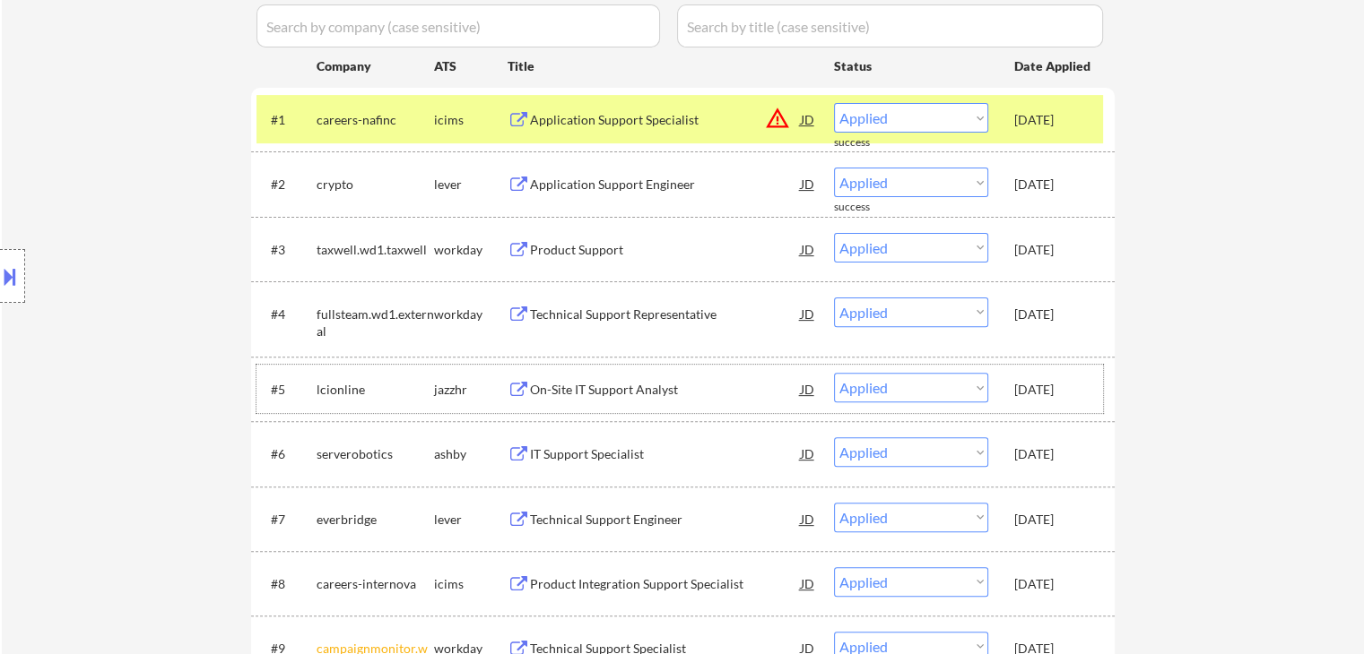
click at [1071, 391] on div "[DATE]" at bounding box center [1053, 390] width 79 height 18
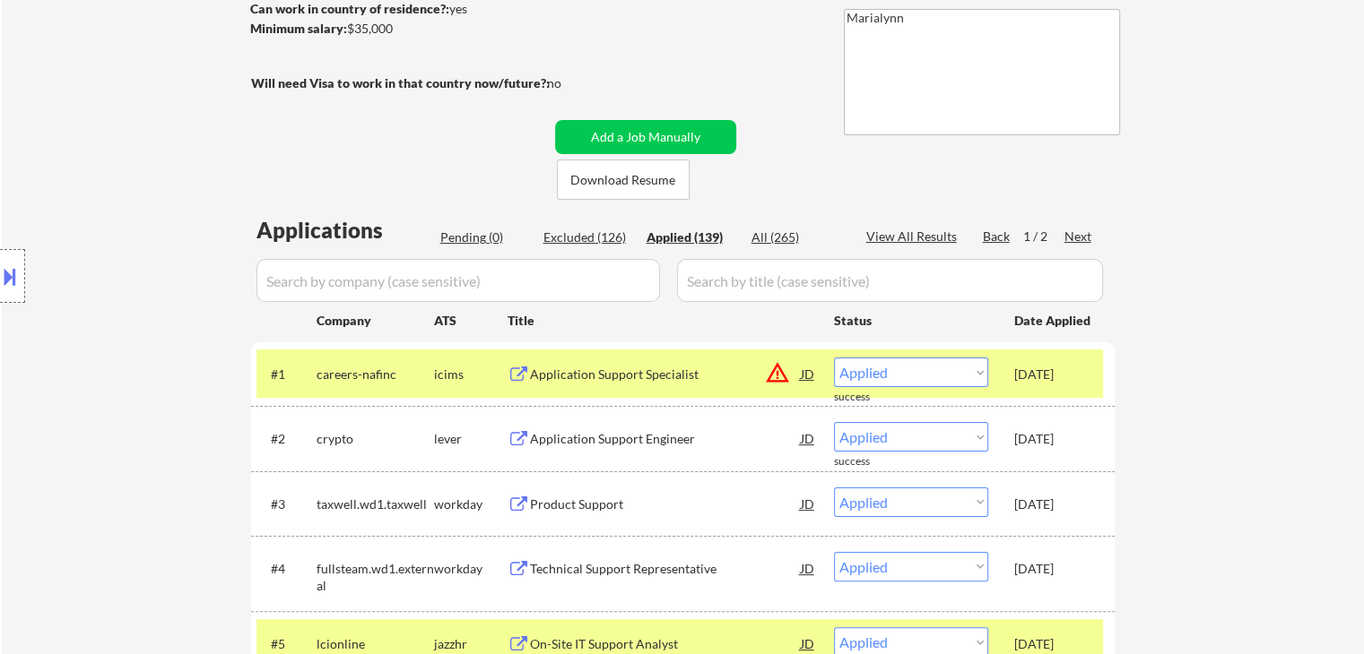
scroll to position [179, 0]
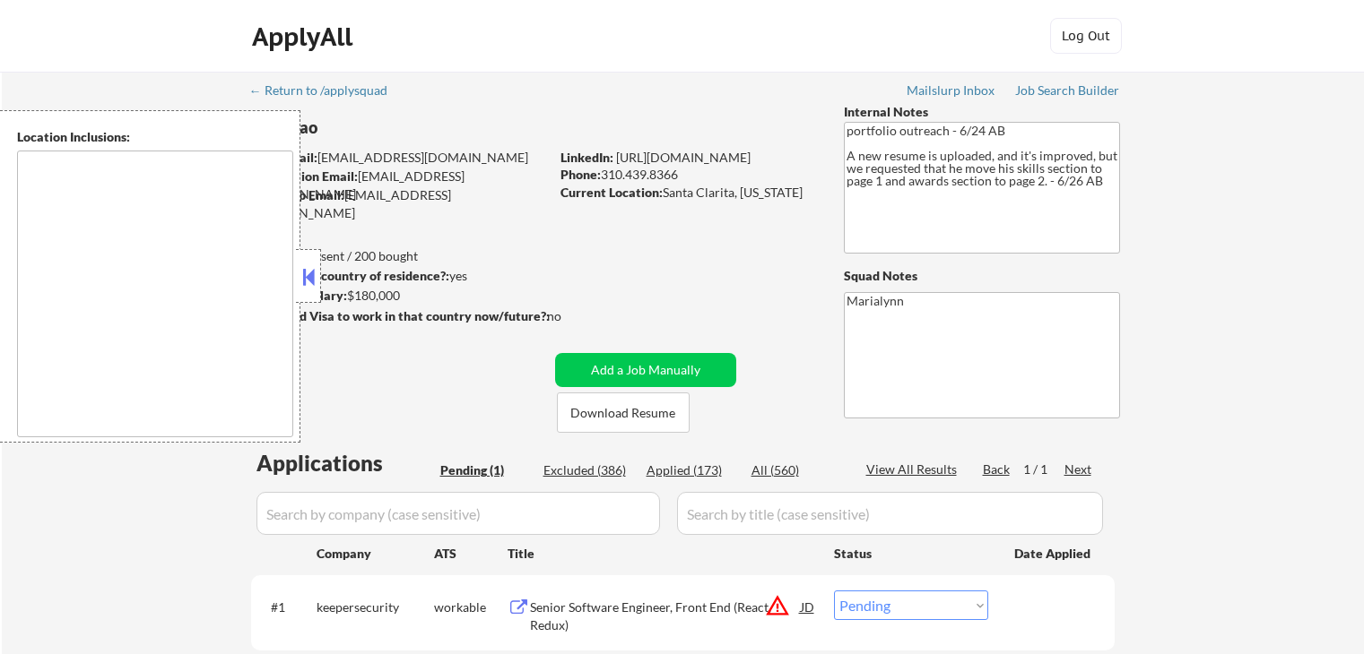
select select ""pending""
click at [306, 261] on div at bounding box center [308, 276] width 25 height 54
